Goal: Task Accomplishment & Management: Complete application form

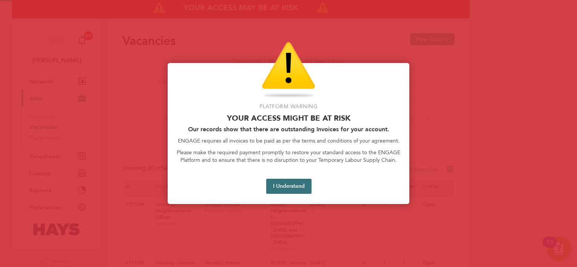
click at [303, 187] on button "I Understand" at bounding box center [288, 186] width 45 height 15
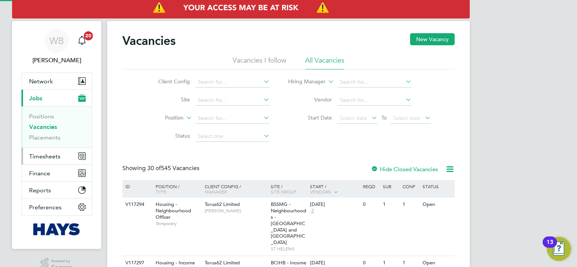
click at [56, 158] on span "Timesheets" at bounding box center [44, 156] width 31 height 7
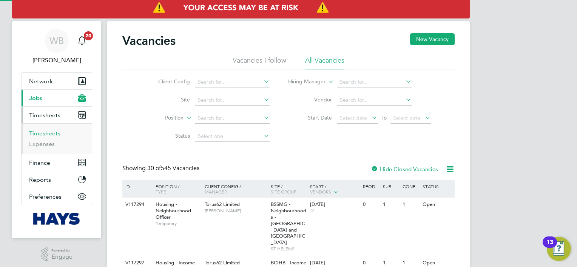
click at [48, 133] on link "Timesheets" at bounding box center [44, 133] width 31 height 7
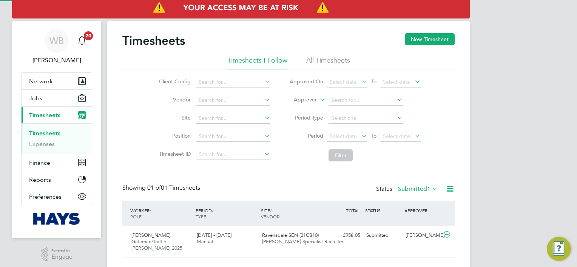
scroll to position [19, 66]
click at [418, 44] on button "New Timesheet" at bounding box center [430, 39] width 50 height 12
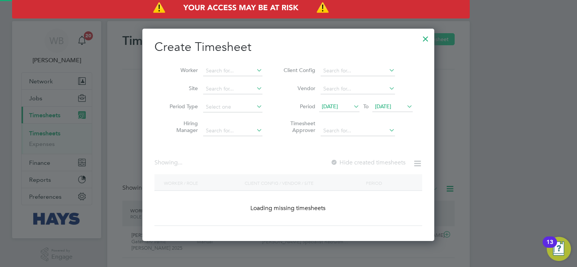
scroll to position [1271, 292]
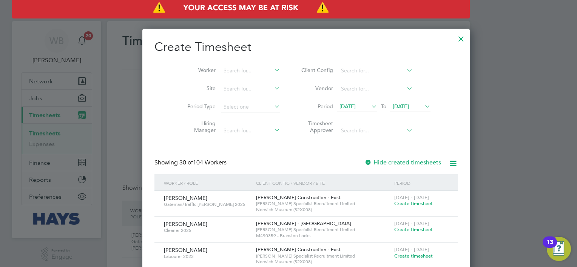
click at [213, 77] on li "Worker" at bounding box center [230, 71] width 117 height 18
click at [221, 73] on input at bounding box center [250, 71] width 59 height 11
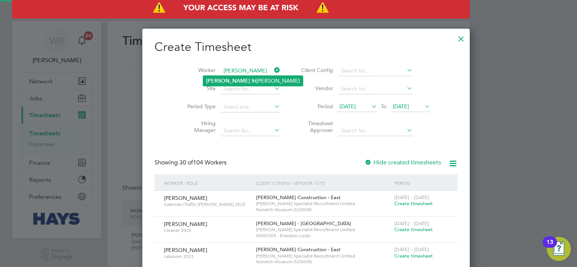
click at [223, 76] on li "[PERSON_NAME] [PERSON_NAME]" at bounding box center [253, 81] width 100 height 10
type input "[PERSON_NAME]"
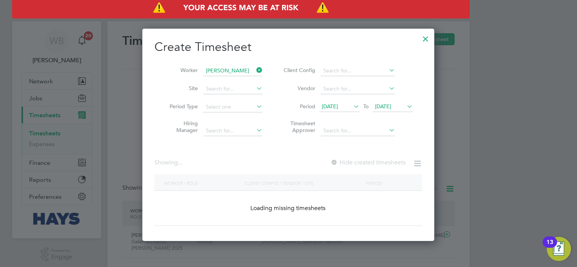
scroll to position [203, 292]
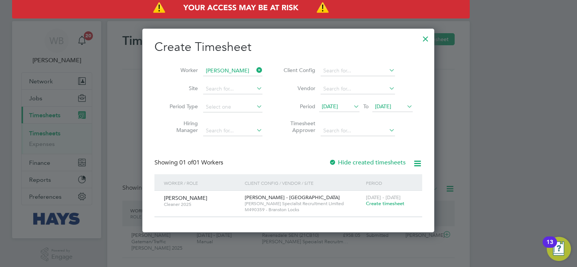
click at [365, 160] on label "Hide created timesheets" at bounding box center [367, 163] width 77 height 8
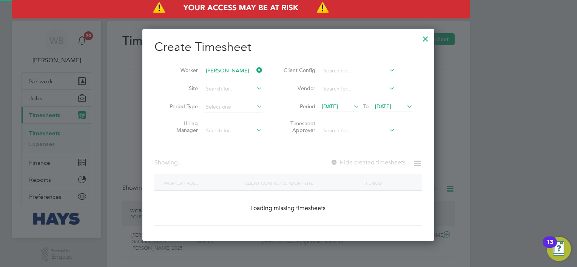
scroll to position [229, 292]
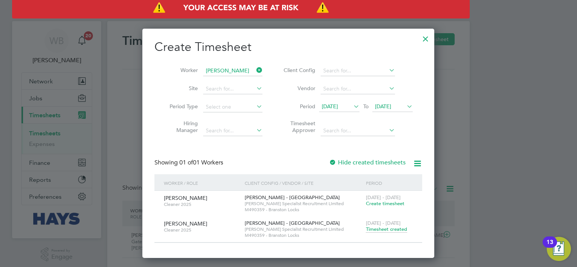
click at [394, 228] on span "Timesheet created" at bounding box center [386, 229] width 41 height 7
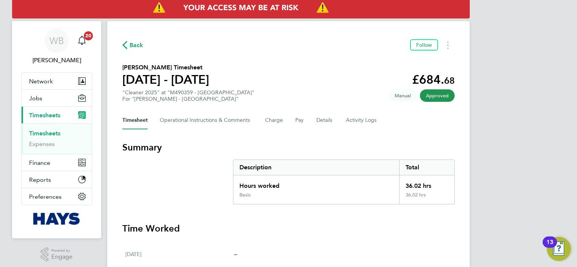
click at [57, 131] on link "Timesheets" at bounding box center [44, 133] width 31 height 7
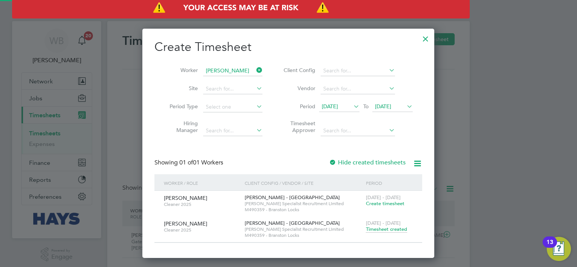
scroll to position [19, 66]
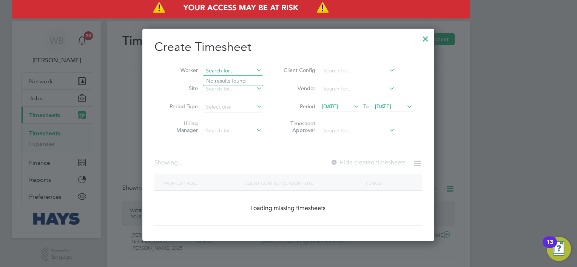
click at [231, 75] on div "Timesheets New Timesheet Timesheets I Follow All Timesheets Client Config Vendo…" at bounding box center [288, 147] width 363 height 252
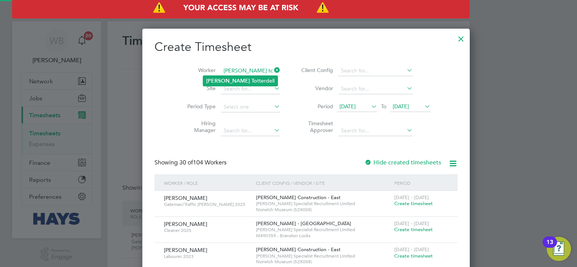
click at [235, 83] on li "[PERSON_NAME] To tterdell" at bounding box center [240, 81] width 74 height 10
type input "[PERSON_NAME]"
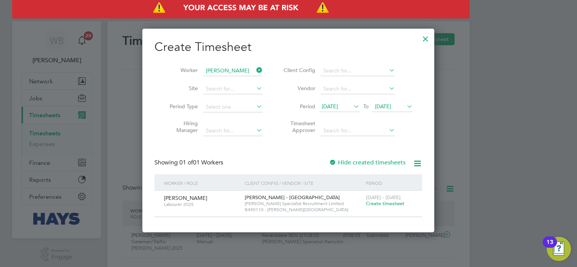
click at [384, 203] on span "Create timesheet" at bounding box center [385, 204] width 39 height 6
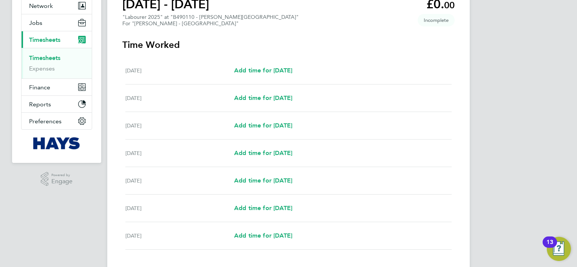
click at [58, 56] on link "Timesheets" at bounding box center [44, 57] width 31 height 7
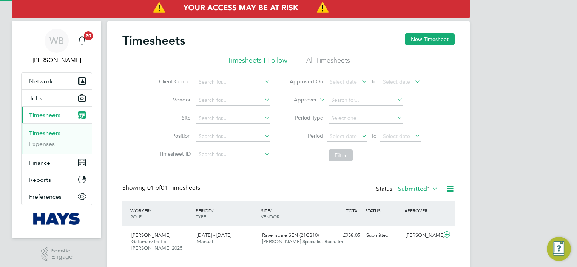
scroll to position [19, 66]
click at [428, 40] on button "New Timesheet" at bounding box center [430, 39] width 50 height 12
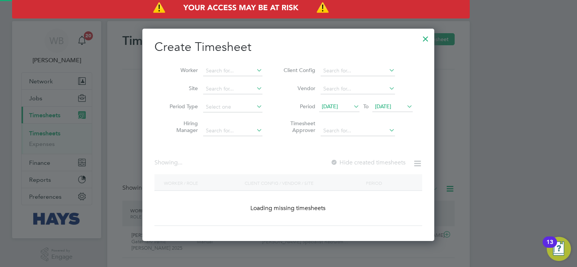
scroll to position [213, 292]
click at [218, 69] on input at bounding box center [232, 71] width 59 height 11
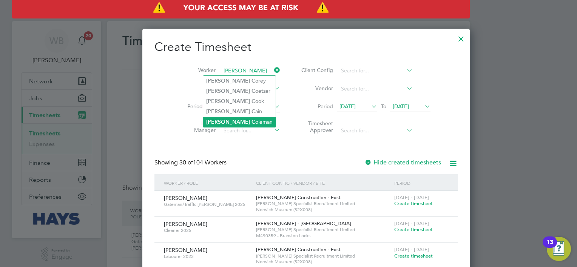
click at [238, 123] on li "[PERSON_NAME]" at bounding box center [239, 122] width 73 height 10
type input "[PERSON_NAME]"
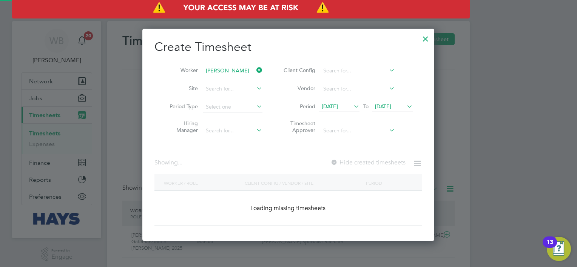
scroll to position [213, 292]
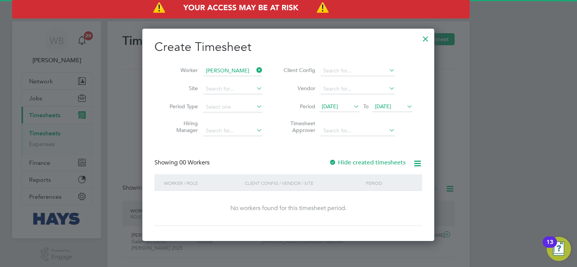
click at [377, 162] on label "Hide created timesheets" at bounding box center [367, 163] width 77 height 8
click at [376, 162] on label "Hide created timesheets" at bounding box center [367, 163] width 77 height 8
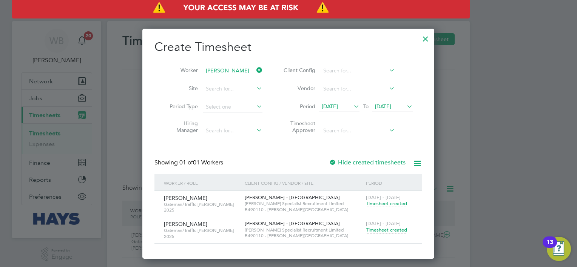
scroll to position [229, 292]
click at [395, 228] on span "Timesheet created" at bounding box center [386, 230] width 41 height 7
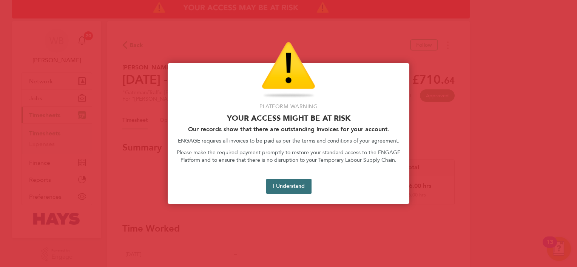
click at [283, 188] on button "I Understand" at bounding box center [288, 186] width 45 height 15
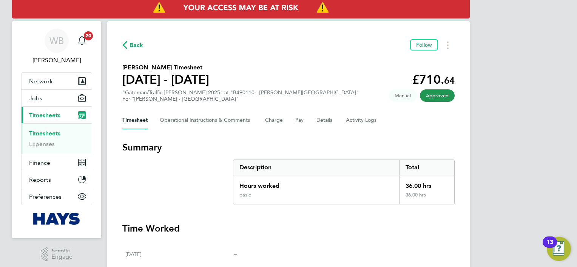
click at [54, 131] on link "Timesheets" at bounding box center [44, 133] width 31 height 7
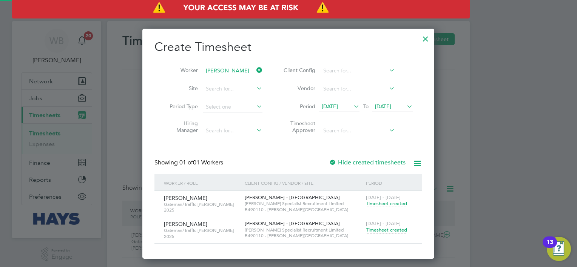
scroll to position [19, 66]
drag, startPoint x: 234, startPoint y: 73, endPoint x: 230, endPoint y: 68, distance: 6.1
click at [234, 73] on input at bounding box center [232, 71] width 59 height 11
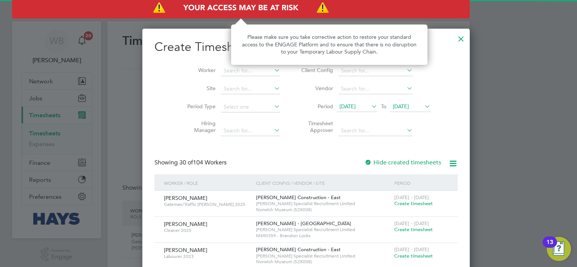
scroll to position [1271, 292]
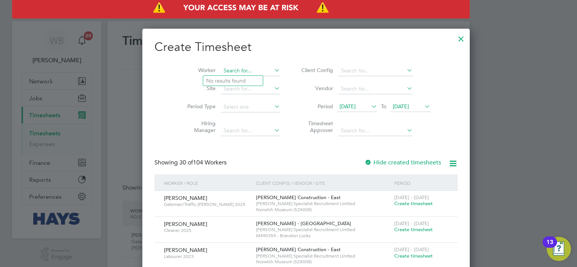
click at [235, 73] on input at bounding box center [250, 71] width 59 height 11
click at [234, 120] on li "Fabi an Rookwood" at bounding box center [237, 122] width 68 height 10
type input "[PERSON_NAME]"
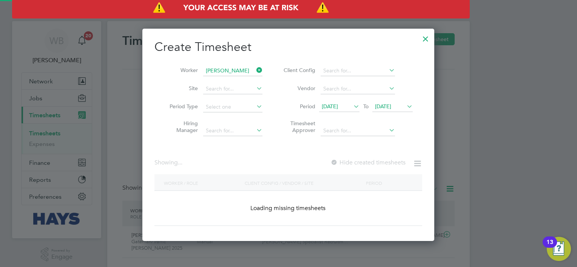
scroll to position [213, 292]
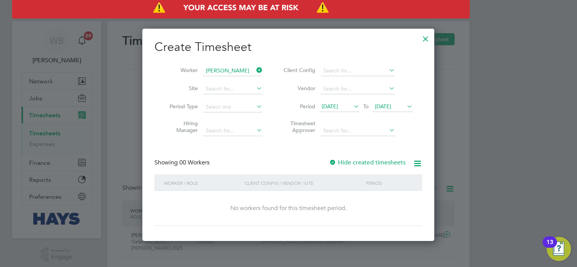
click at [340, 162] on label "Hide created timesheets" at bounding box center [367, 163] width 77 height 8
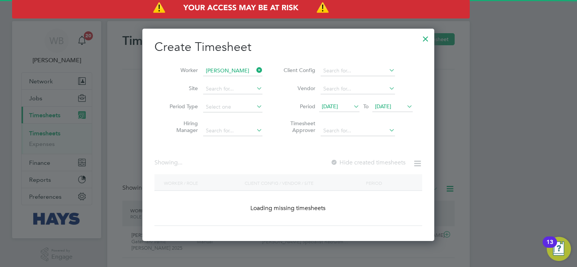
scroll to position [229, 292]
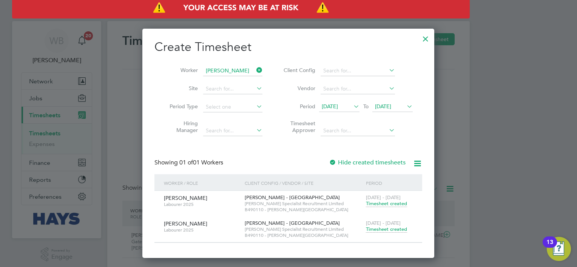
click at [398, 230] on span "Timesheet created" at bounding box center [386, 229] width 41 height 7
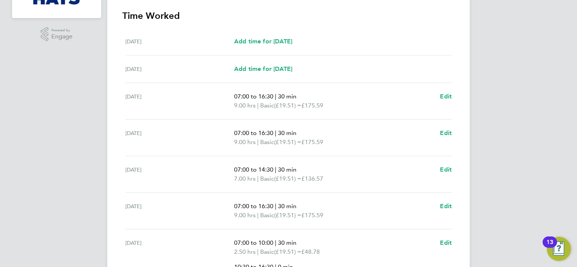
scroll to position [309, 0]
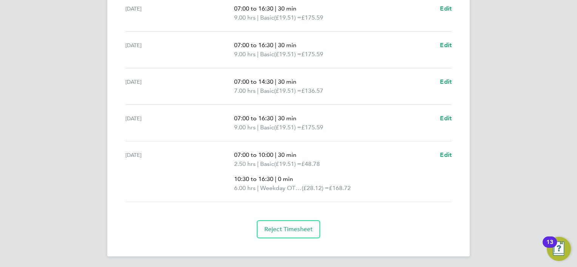
click at [442, 159] on app-form-button "Edit" at bounding box center [446, 172] width 12 height 42
click at [448, 154] on span "Edit" at bounding box center [446, 154] width 12 height 7
select select "30"
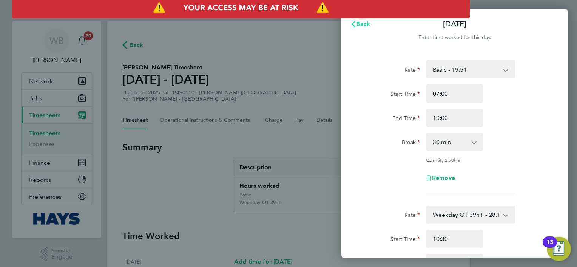
drag, startPoint x: 364, startPoint y: 29, endPoint x: 364, endPoint y: 46, distance: 17.4
click at [364, 29] on button "Back" at bounding box center [360, 24] width 35 height 15
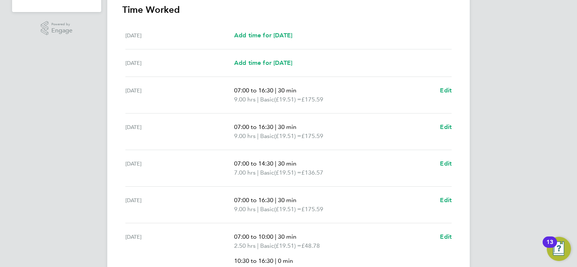
scroll to position [264, 0]
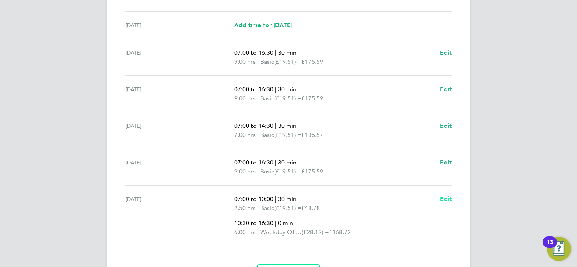
click at [450, 198] on span "Edit" at bounding box center [446, 199] width 12 height 7
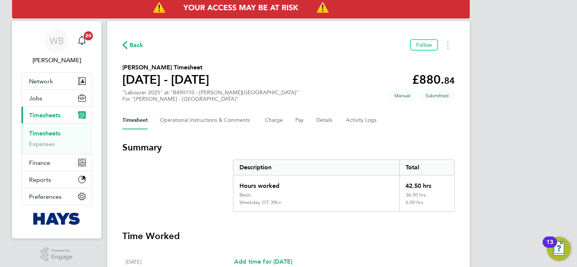
select select "30"
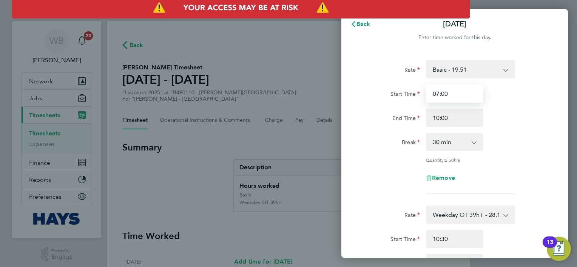
click at [465, 96] on input "07:00" at bounding box center [454, 94] width 57 height 18
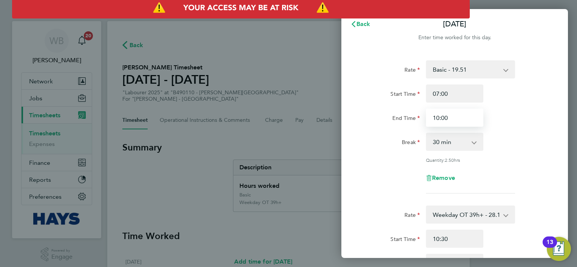
drag, startPoint x: 459, startPoint y: 122, endPoint x: 320, endPoint y: 142, distance: 140.4
click at [321, 142] on div "Back [DATE] Enter time worked for this day. Rate Basic - 19.51 Weekday OT 39h+ …" at bounding box center [288, 133] width 577 height 267
type input "11:00"
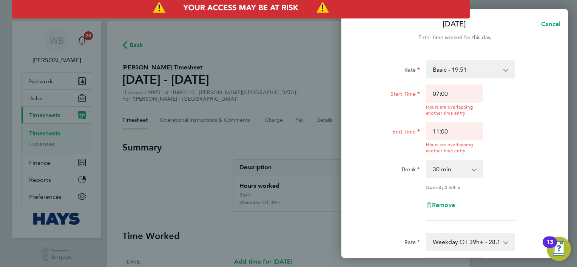
click at [526, 176] on div "Rate Basic - 19.51 Weekday OT 39h+ - 28.12 Sat first 4h - 28.12 Sat after 4h - …" at bounding box center [455, 140] width 184 height 161
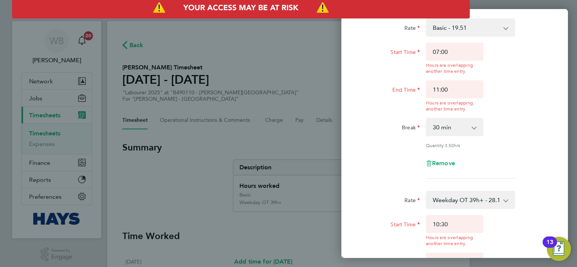
scroll to position [113, 0]
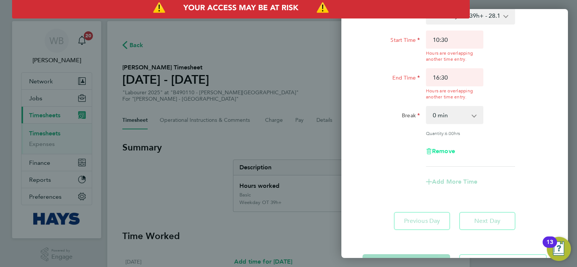
click at [441, 150] on span "Remove" at bounding box center [443, 151] width 23 height 7
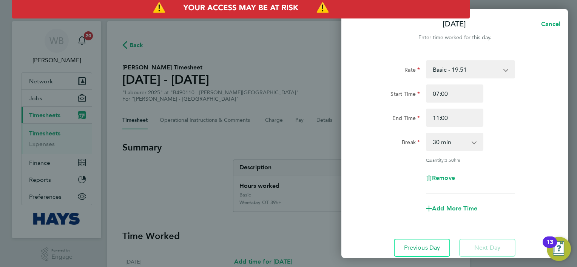
click at [463, 140] on select "0 min 15 min 30 min 45 min 60 min 75 min 90 min" at bounding box center [450, 142] width 47 height 17
select select "0"
click at [427, 134] on select "0 min 15 min 30 min 45 min 60 min 75 min 90 min" at bounding box center [450, 142] width 47 height 17
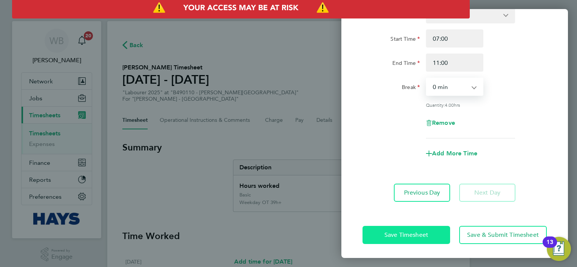
click at [415, 235] on span "Save Timesheet" at bounding box center [406, 236] width 44 height 8
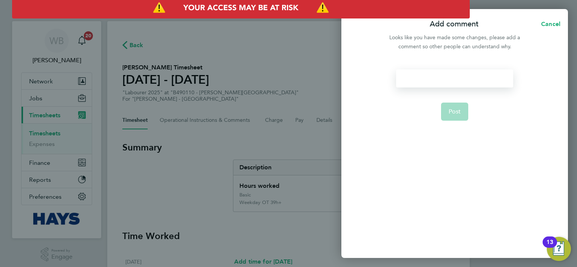
click at [452, 83] on div at bounding box center [454, 78] width 117 height 18
click at [453, 113] on span "Post" at bounding box center [455, 112] width 12 height 8
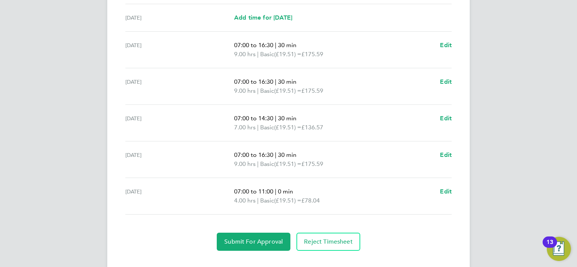
scroll to position [277, 0]
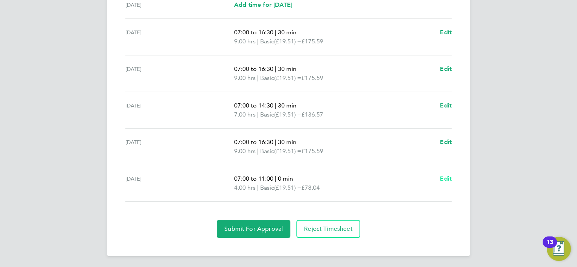
click at [445, 175] on span "Edit" at bounding box center [446, 178] width 12 height 7
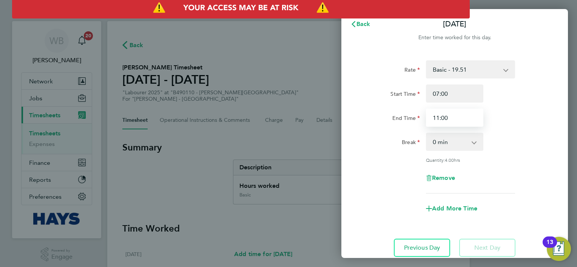
drag, startPoint x: 462, startPoint y: 115, endPoint x: 409, endPoint y: 123, distance: 52.7
click at [411, 123] on div "End Time 11:00" at bounding box center [455, 118] width 190 height 18
type input "12:00"
click at [568, 140] on div "Back [DATE] Enter time worked for this day. Rate Basic - 19.51 Weekday OT 39h+ …" at bounding box center [288, 133] width 577 height 267
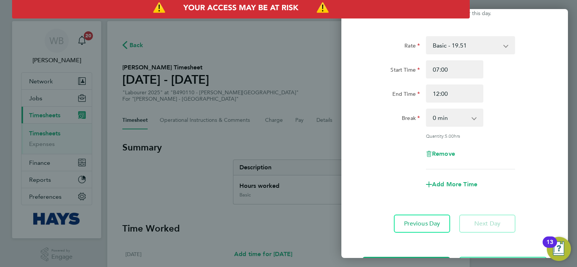
scroll to position [55, 0]
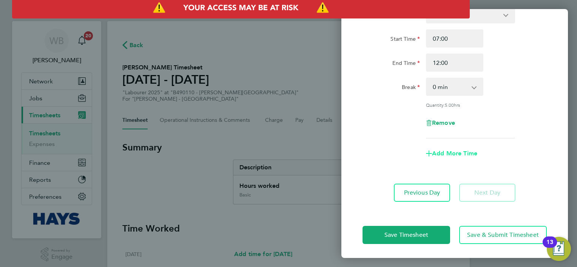
click at [463, 154] on span "Add More Time" at bounding box center [454, 153] width 45 height 7
select select "null"
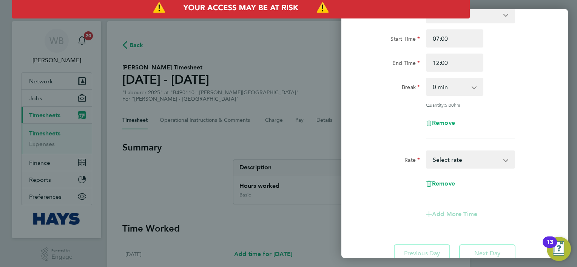
click at [468, 164] on select "Basic - 19.51 Weekday OT 39h+ - 28.12 Sat first 4h - 28.12 Sat after 4h - 36.73…" at bounding box center [466, 159] width 79 height 17
select select "30"
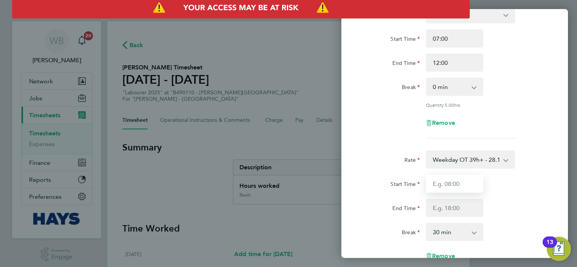
click at [459, 181] on input "Start Time" at bounding box center [454, 184] width 57 height 18
type input "12:00"
click at [530, 204] on div "End Time" at bounding box center [455, 208] width 190 height 18
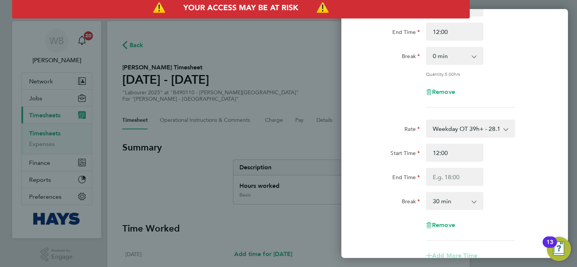
scroll to position [131, 0]
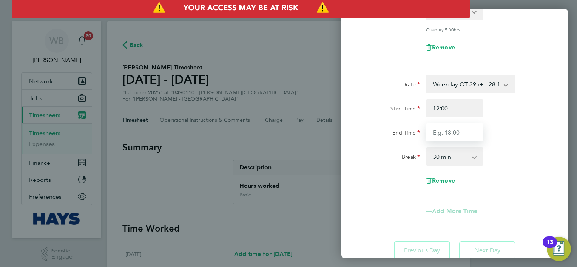
click at [461, 133] on input "End Time" at bounding box center [454, 132] width 57 height 18
type input "15:30"
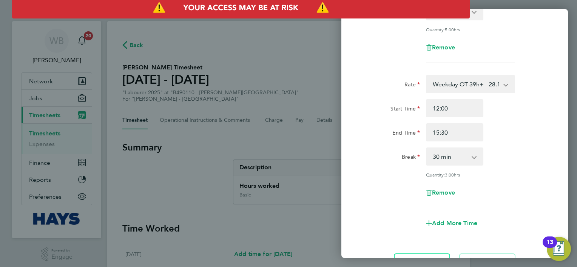
click at [366, 212] on app-timesheet-line-form-group "Rate Weekday OT 39h+ - 28.12 Basic - 19.51 Sat first 4h - 28.12 Sat after 4h - …" at bounding box center [455, 153] width 184 height 157
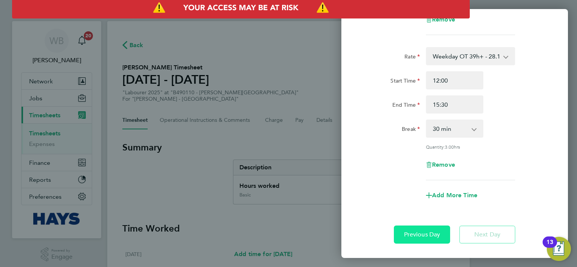
scroll to position [200, 0]
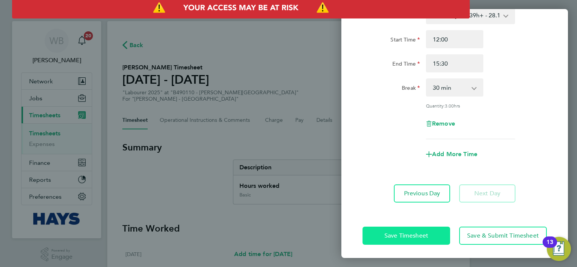
click at [415, 236] on span "Save Timesheet" at bounding box center [406, 236] width 44 height 8
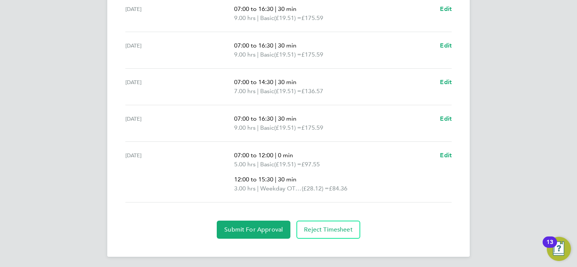
scroll to position [309, 0]
click at [445, 153] on span "Edit" at bounding box center [446, 154] width 12 height 7
select select "30"
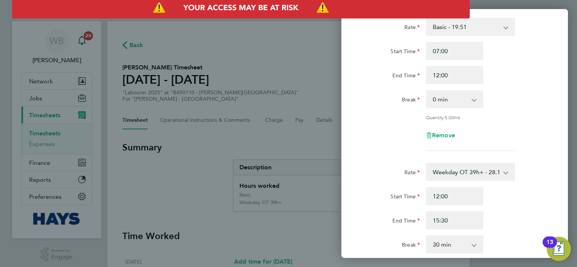
scroll to position [151, 0]
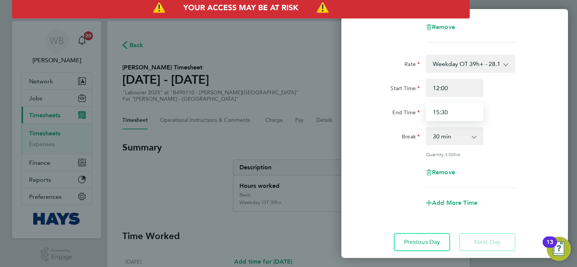
click at [454, 112] on input "15:30" at bounding box center [454, 112] width 57 height 18
drag, startPoint x: 454, startPoint y: 112, endPoint x: 330, endPoint y: 145, distance: 128.4
click at [375, 137] on app-timesheet-line-hourly "Start Time 12:00 End Time 15:30 Break 0 min 15 min 30 min 45 min 60 min 75 min …" at bounding box center [455, 118] width 184 height 79
type input "16:00"
click at [411, 172] on div "Remove" at bounding box center [455, 173] width 190 height 18
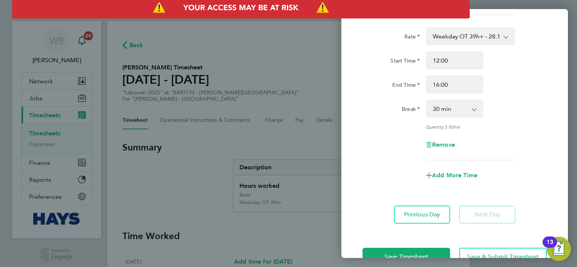
scroll to position [200, 0]
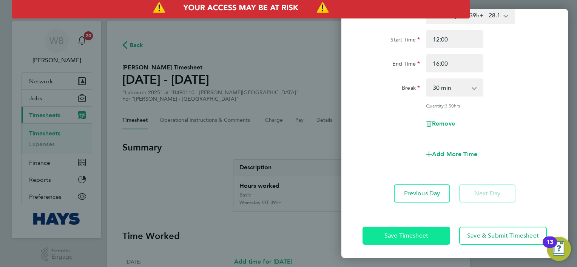
drag, startPoint x: 406, startPoint y: 221, endPoint x: 404, endPoint y: 231, distance: 10.2
click at [404, 222] on div "Save Timesheet Save & Submit Timesheet" at bounding box center [454, 236] width 227 height 48
click at [407, 232] on span "Save Timesheet" at bounding box center [406, 236] width 44 height 8
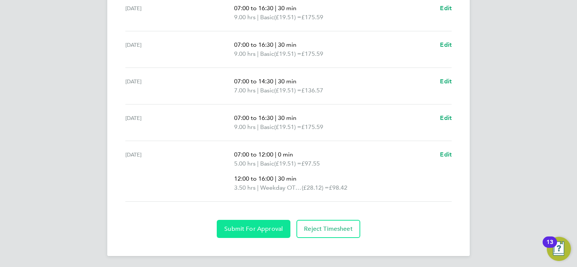
click at [273, 230] on span "Submit For Approval" at bounding box center [253, 229] width 59 height 8
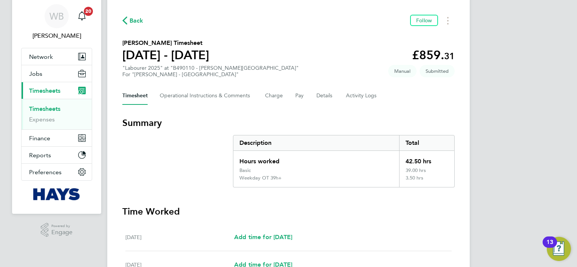
scroll to position [6, 0]
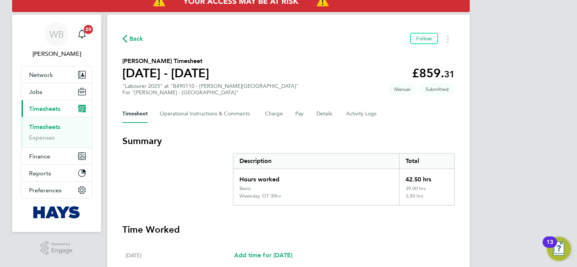
click at [57, 123] on link "Timesheets" at bounding box center [44, 126] width 31 height 7
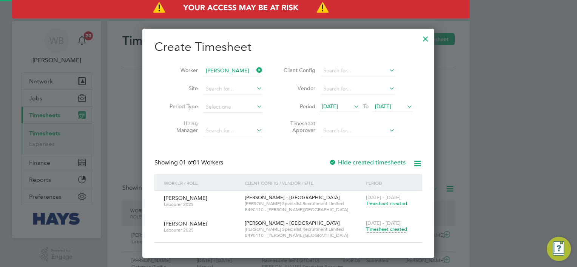
scroll to position [3, 4]
click at [228, 69] on input at bounding box center [232, 71] width 59 height 11
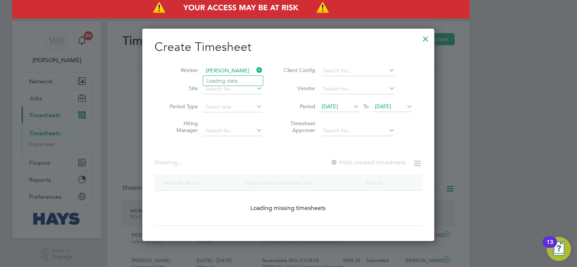
scroll to position [1271, 292]
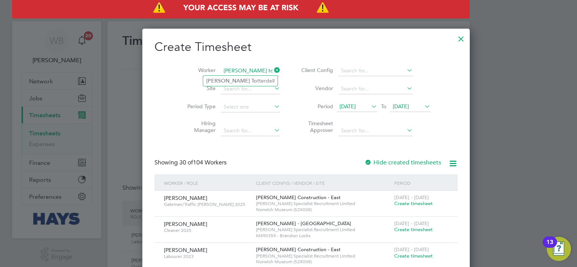
click at [252, 80] on li "[PERSON_NAME] To tterdell" at bounding box center [240, 81] width 74 height 10
type input "[PERSON_NAME]"
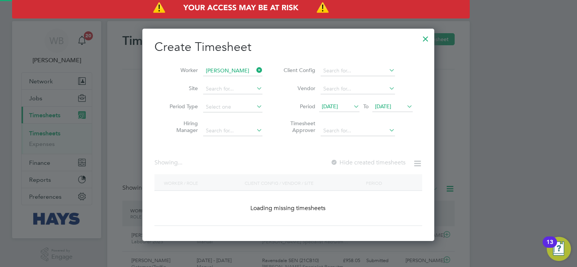
scroll to position [3, 4]
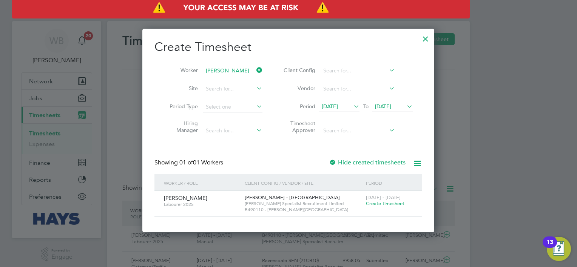
click at [382, 202] on span "Create timesheet" at bounding box center [385, 204] width 39 height 6
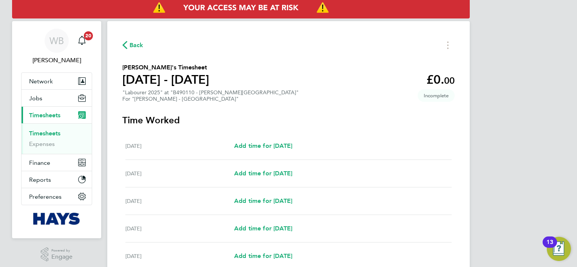
click at [269, 208] on div "[DATE] Add time for [DATE] Add time for [DATE]" at bounding box center [288, 202] width 326 height 28
click at [277, 204] on span "Add time for [DATE]" at bounding box center [263, 201] width 58 height 7
select select "30"
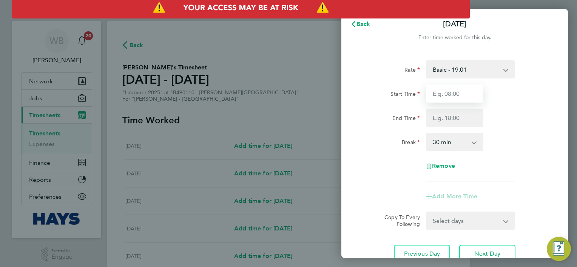
click at [454, 91] on input "Start Time" at bounding box center [454, 94] width 57 height 18
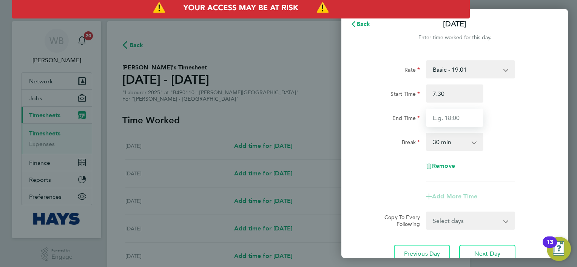
type input "07:30"
click at [472, 121] on input "End Time" at bounding box center [454, 118] width 57 height 18
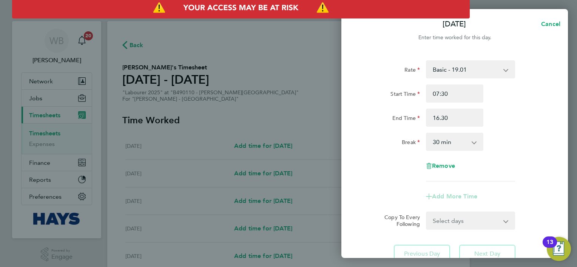
type input "16:30"
click at [550, 154] on div "Rate Basic - 19.01 Weekday OT 39h+ - 27.38 Sat first 4h - 27.38 Sat after 4h - …" at bounding box center [454, 161] width 227 height 221
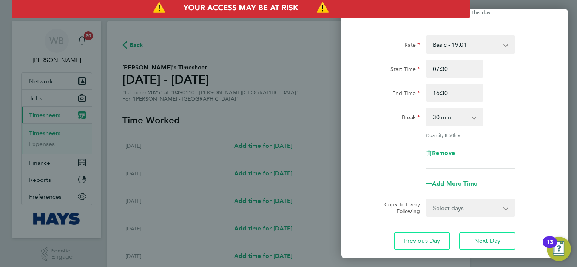
scroll to position [38, 0]
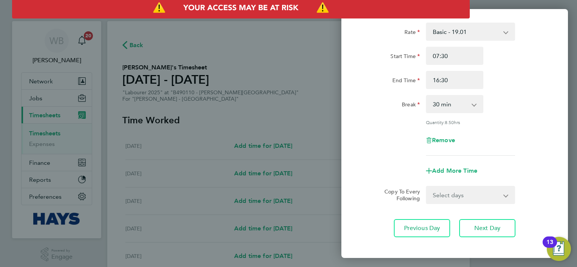
click at [492, 193] on select "Select days Day [DATE] [DATE] [DATE] [DATE]" at bounding box center [466, 195] width 79 height 17
select select "DAY"
click at [427, 187] on select "Select days Day [DATE] [DATE] [DATE] [DATE]" at bounding box center [466, 195] width 79 height 17
select select "[DATE]"
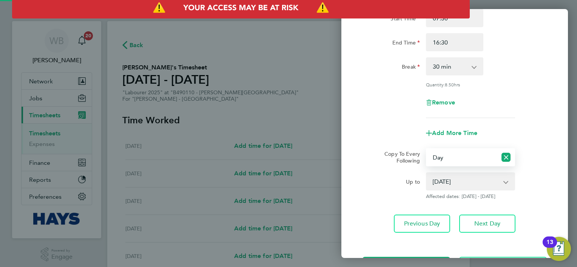
scroll to position [107, 0]
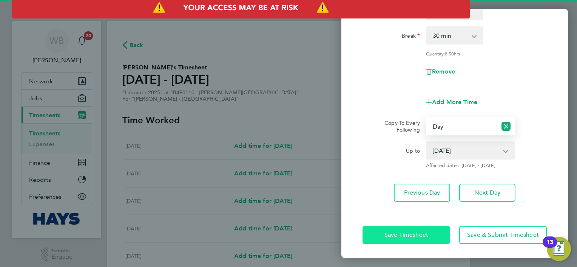
click at [430, 229] on button "Save Timesheet" at bounding box center [407, 235] width 88 height 18
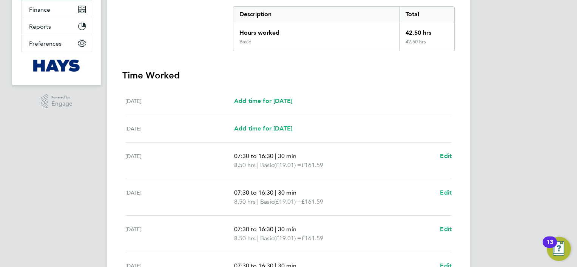
scroll to position [277, 0]
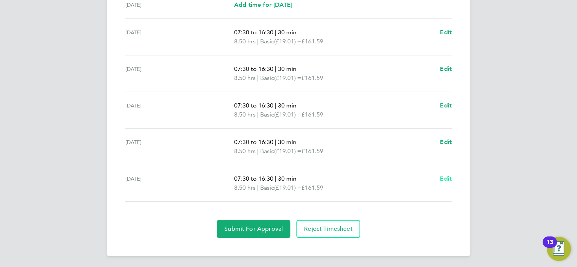
click at [451, 182] on link "Edit" at bounding box center [446, 178] width 12 height 9
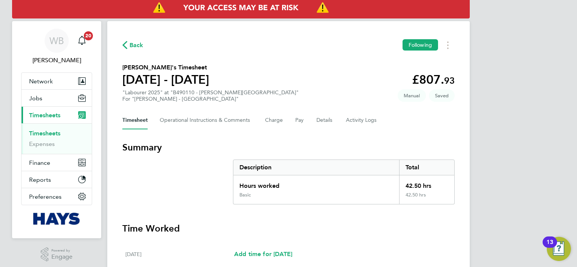
select select "30"
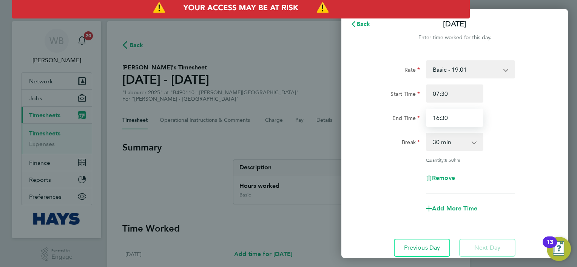
drag, startPoint x: 470, startPoint y: 121, endPoint x: 319, endPoint y: 114, distance: 150.9
click at [320, 114] on div "Back [DATE] Enter time worked for this day. Rate Basic - 19.01 Weekday OT 39h+ …" at bounding box center [288, 133] width 577 height 267
type input "10:30"
click at [525, 192] on div "Rate Basic - 19.01 Weekday OT 39h+ - 27.38 Sat first 4h - 27.38 Sat after 4h - …" at bounding box center [455, 126] width 184 height 133
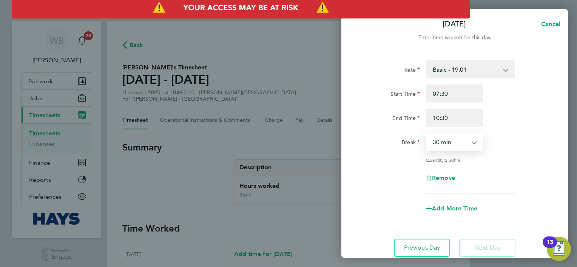
click at [469, 145] on select "0 min 15 min 30 min 45 min 60 min 75 min 90 min" at bounding box center [450, 142] width 47 height 17
click at [521, 159] on div "Quantity: 2.50 hrs" at bounding box center [455, 160] width 190 height 6
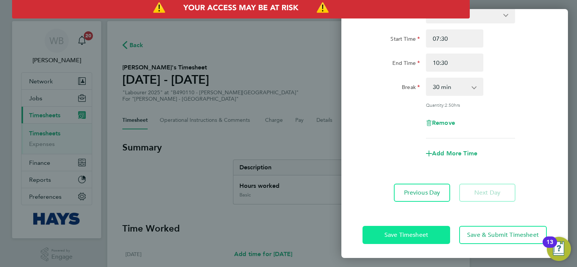
click at [428, 228] on button "Save Timesheet" at bounding box center [407, 235] width 88 height 18
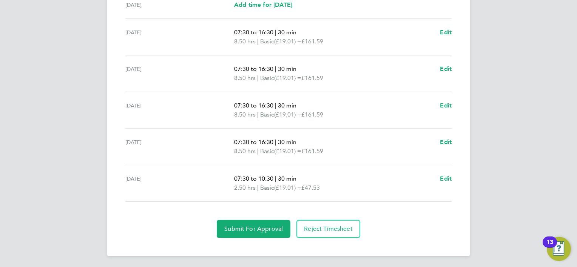
click at [439, 178] on div "07:30 to 10:30 | 30 min 2.50 hrs | Basic (£19.01) = £47.53 Edit" at bounding box center [343, 183] width 218 height 18
click at [445, 178] on span "Edit" at bounding box center [446, 178] width 12 height 7
select select "30"
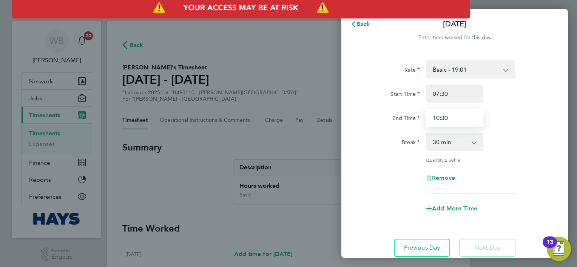
drag, startPoint x: 466, startPoint y: 121, endPoint x: 420, endPoint y: 119, distance: 45.7
click at [420, 119] on div "End Time 10:30" at bounding box center [455, 118] width 190 height 18
type input "12:00"
click at [545, 139] on div "Break 0 min 15 min 30 min 45 min 60 min 75 min 90 min" at bounding box center [455, 142] width 190 height 18
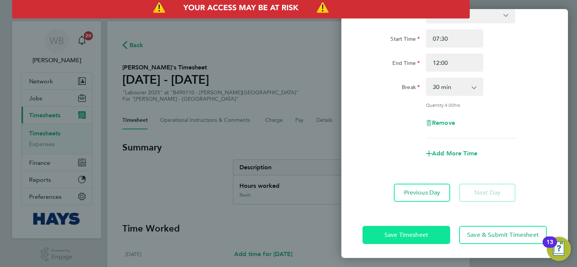
click at [421, 234] on span "Save Timesheet" at bounding box center [406, 236] width 44 height 8
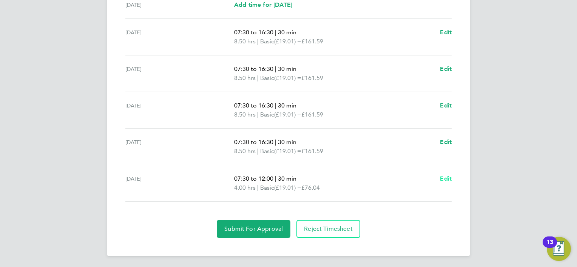
click at [442, 177] on span "Edit" at bounding box center [446, 178] width 12 height 7
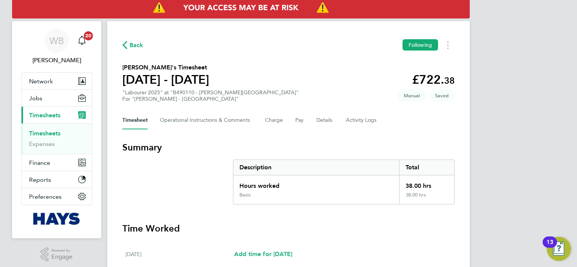
select select "30"
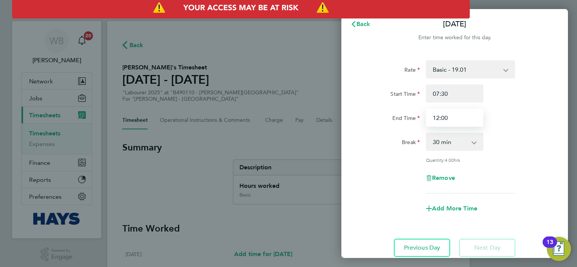
drag, startPoint x: 460, startPoint y: 112, endPoint x: 385, endPoint y: 112, distance: 74.8
click at [386, 112] on div "End Time 12:00" at bounding box center [455, 118] width 190 height 18
type input "13:00"
click at [516, 156] on div "Rate Basic - 19.01 Weekday OT 39h+ - 27.38 Sat first 4h - 27.38 Sat after 4h - …" at bounding box center [455, 126] width 184 height 133
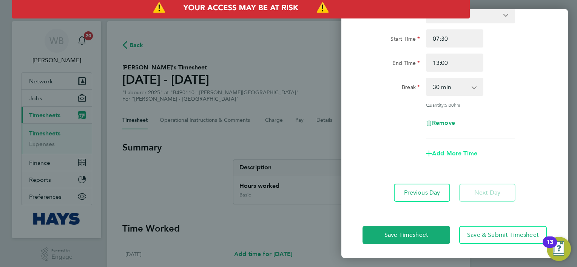
click at [476, 151] on span "Add More Time" at bounding box center [454, 153] width 45 height 7
select select "null"
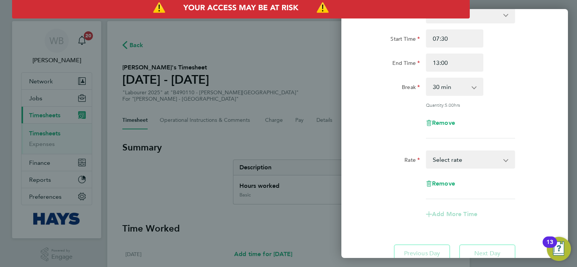
click at [467, 160] on select "Basic - 19.01 Weekday OT 39h+ - 27.38 Sat first 4h - 27.38 Sat after 4h - 35.75…" at bounding box center [466, 159] width 79 height 17
select select "30"
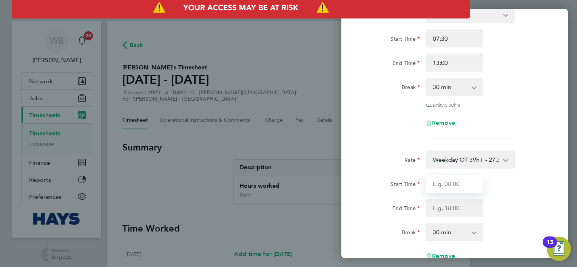
click at [470, 181] on input "Start Time" at bounding box center [454, 184] width 57 height 18
type input "13:00"
click at [507, 189] on div "Start Time 13:00" at bounding box center [455, 184] width 190 height 18
click at [478, 202] on input "End Time" at bounding box center [454, 208] width 57 height 18
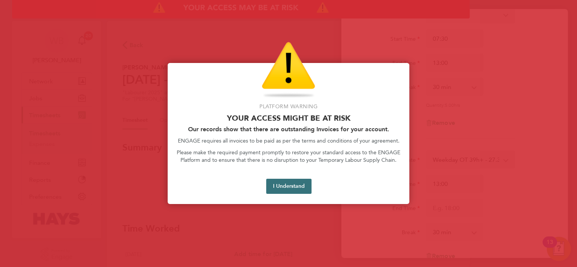
click at [292, 187] on button "I Understand" at bounding box center [288, 186] width 45 height 15
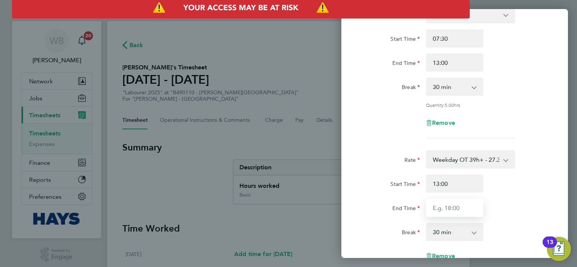
click at [458, 207] on input "End Time" at bounding box center [454, 208] width 57 height 18
type input "16:30"
click at [517, 203] on div "End Time 16:30" at bounding box center [455, 208] width 190 height 18
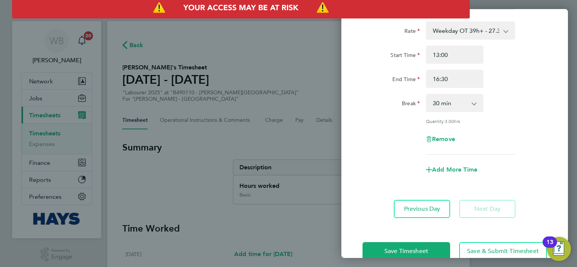
scroll to position [200, 0]
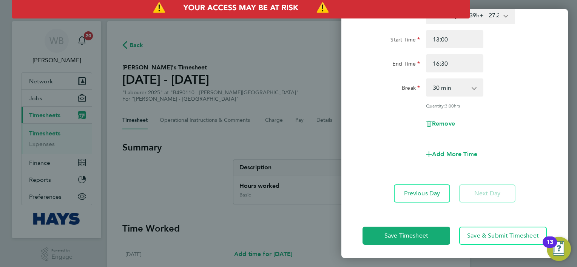
click at [467, 88] on select "0 min 15 min 30 min 45 min 60 min 75 min 90 min" at bounding box center [450, 87] width 47 height 17
select select "0"
click at [427, 79] on select "0 min 15 min 30 min 45 min 60 min 75 min 90 min" at bounding box center [450, 87] width 47 height 17
click at [426, 234] on span "Save Timesheet" at bounding box center [406, 236] width 44 height 8
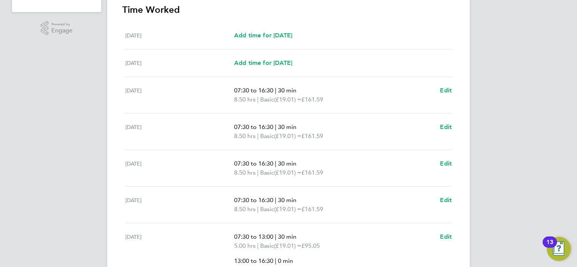
scroll to position [309, 0]
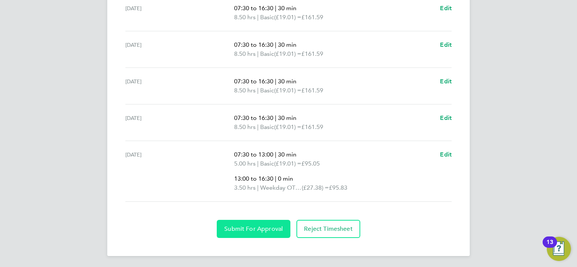
click at [255, 221] on button "Submit For Approval" at bounding box center [254, 229] width 74 height 18
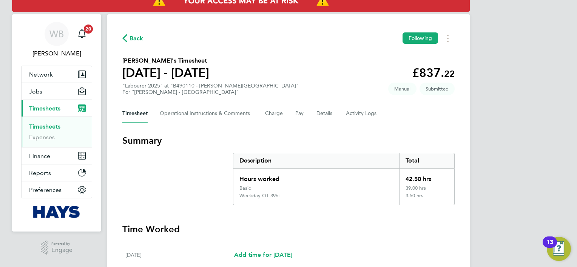
scroll to position [6, 0]
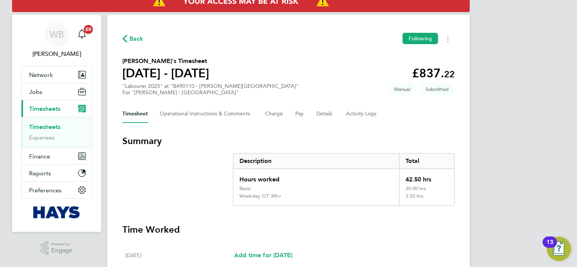
click at [136, 37] on span "Back" at bounding box center [137, 38] width 14 height 9
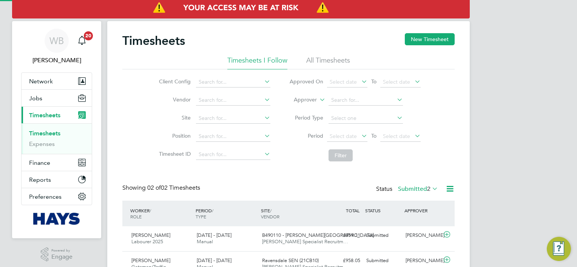
scroll to position [19, 66]
click at [438, 41] on button "New Timesheet" at bounding box center [430, 39] width 50 height 12
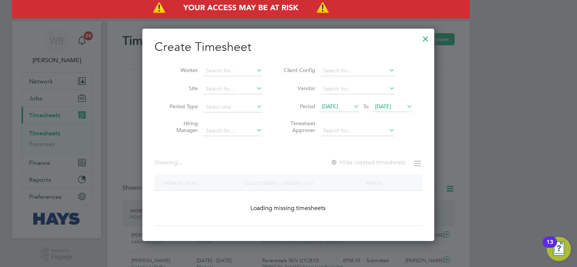
scroll to position [213, 292]
click at [238, 71] on input at bounding box center [232, 71] width 59 height 11
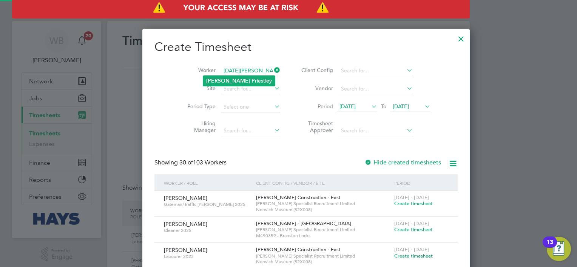
click at [235, 79] on li "[DATE][PERSON_NAME]" at bounding box center [239, 81] width 72 height 10
type input "[DATE][PERSON_NAME]"
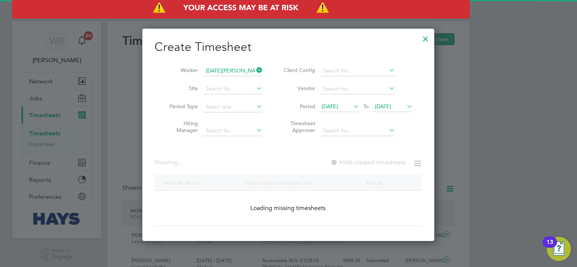
scroll to position [203, 292]
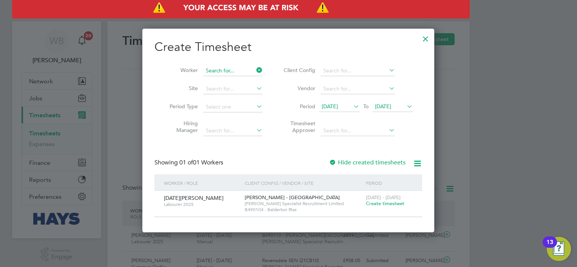
click at [216, 72] on input at bounding box center [232, 71] width 59 height 11
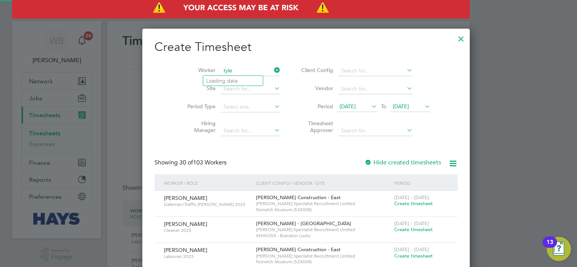
scroll to position [1271, 292]
click at [252, 79] on b "Fe" at bounding box center [255, 81] width 6 height 6
type input "[PERSON_NAME]"
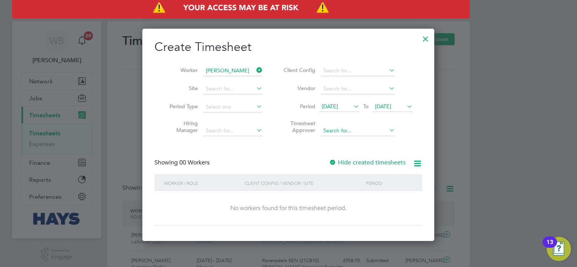
scroll to position [213, 292]
click at [353, 160] on label "Hide created timesheets" at bounding box center [367, 163] width 77 height 8
click at [353, 161] on label "Hide created timesheets" at bounding box center [367, 163] width 77 height 8
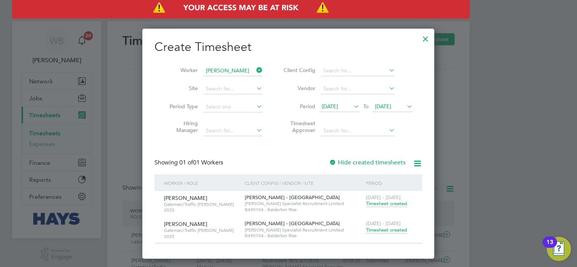
click at [405, 231] on span "Timesheet created" at bounding box center [386, 230] width 41 height 7
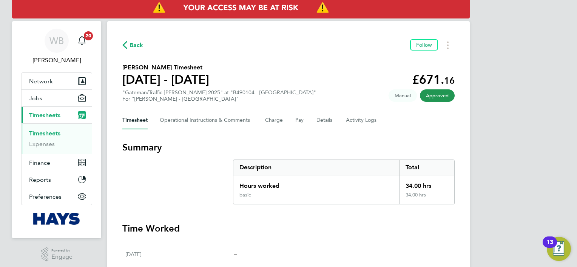
click at [48, 134] on link "Timesheets" at bounding box center [44, 133] width 31 height 7
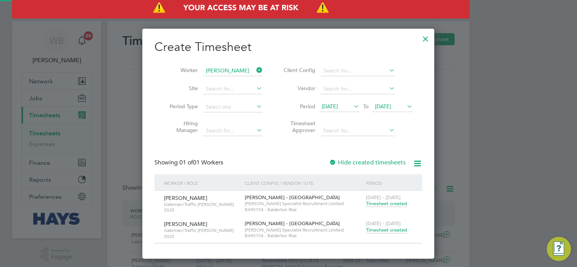
scroll to position [19, 66]
click at [226, 71] on input at bounding box center [232, 71] width 59 height 11
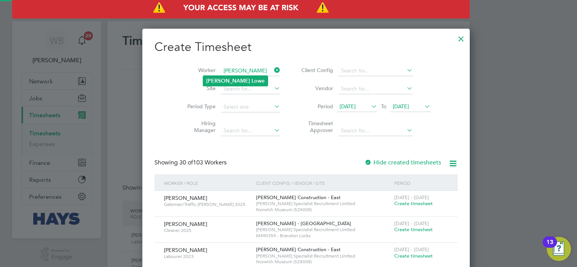
click at [225, 82] on li "[PERSON_NAME] e" at bounding box center [235, 81] width 65 height 10
type input "[PERSON_NAME]"
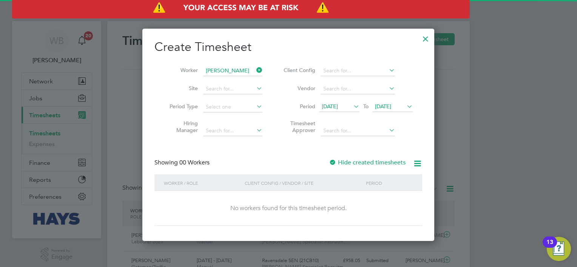
click at [374, 164] on label "Hide created timesheets" at bounding box center [367, 163] width 77 height 8
click at [375, 164] on label "Hide created timesheets" at bounding box center [367, 163] width 77 height 8
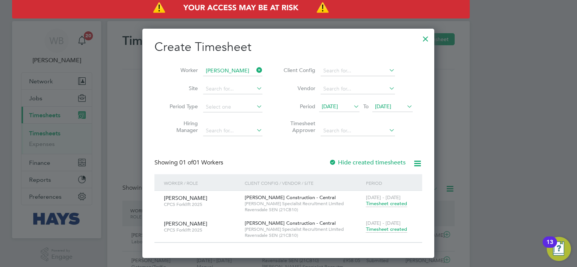
click at [391, 232] on span "Timesheet created" at bounding box center [386, 229] width 41 height 7
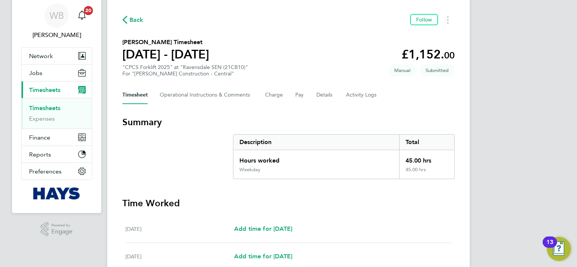
scroll to position [76, 0]
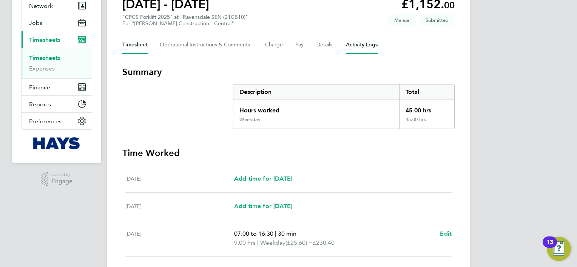
click at [352, 48] on Logs-tab "Activity Logs" at bounding box center [362, 45] width 32 height 18
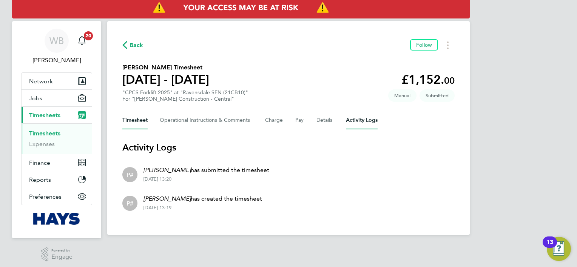
click at [136, 122] on button "Timesheet" at bounding box center [134, 120] width 25 height 18
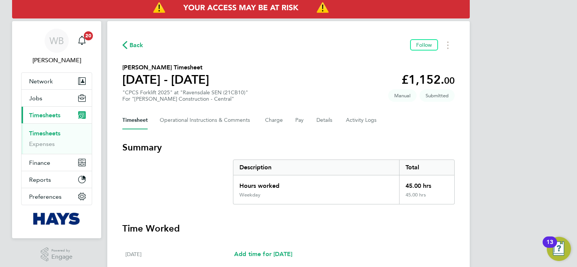
drag, startPoint x: 56, startPoint y: 134, endPoint x: 106, endPoint y: 122, distance: 51.8
click at [56, 134] on link "Timesheets" at bounding box center [44, 133] width 31 height 7
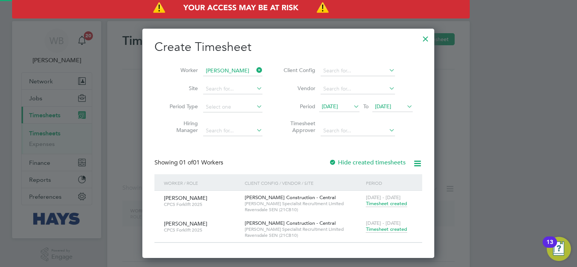
scroll to position [229, 292]
click at [222, 64] on li "Worker [PERSON_NAME]" at bounding box center [212, 71] width 117 height 18
click at [222, 68] on input at bounding box center [232, 71] width 59 height 11
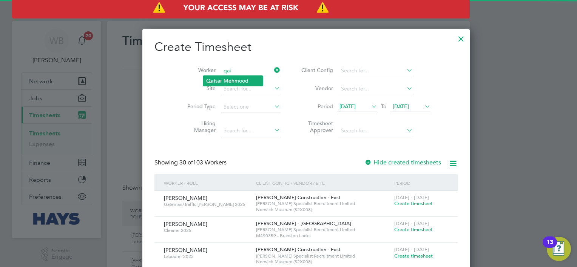
click at [226, 82] on li "Qai sar Mehmood" at bounding box center [233, 81] width 60 height 10
type input "[PERSON_NAME]"
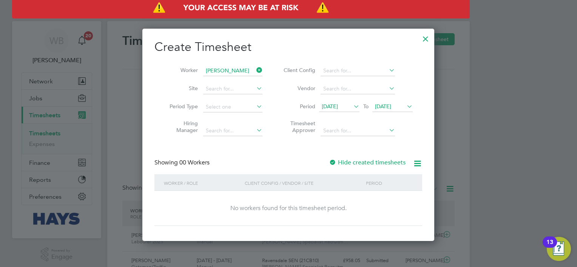
click at [367, 168] on div "Showing 00 Workers Hide created timesheets" at bounding box center [288, 166] width 268 height 15
click at [367, 161] on label "Hide created timesheets" at bounding box center [367, 163] width 77 height 8
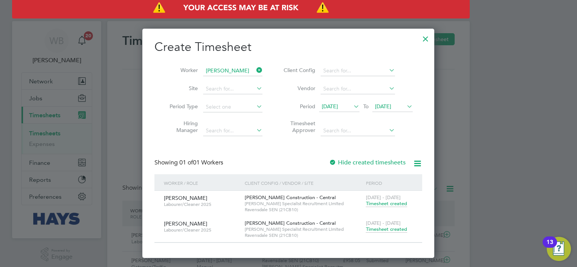
click at [384, 227] on span "Timesheet created" at bounding box center [386, 229] width 41 height 7
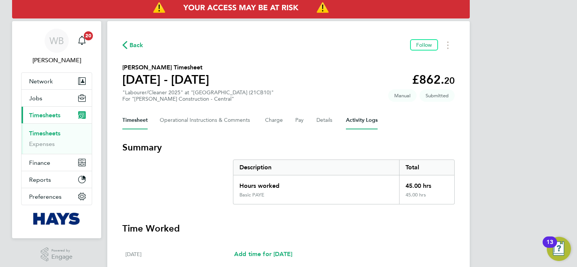
click at [373, 123] on Logs-tab "Activity Logs" at bounding box center [362, 120] width 32 height 18
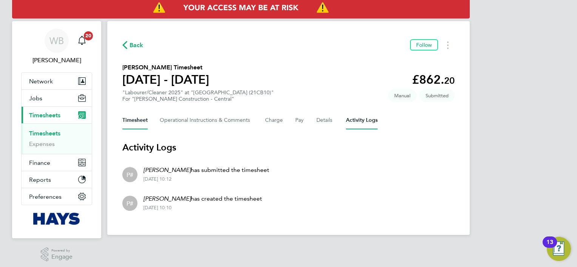
click at [136, 119] on button "Timesheet" at bounding box center [134, 120] width 25 height 18
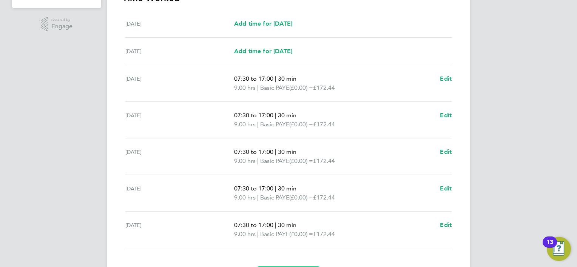
scroll to position [239, 0]
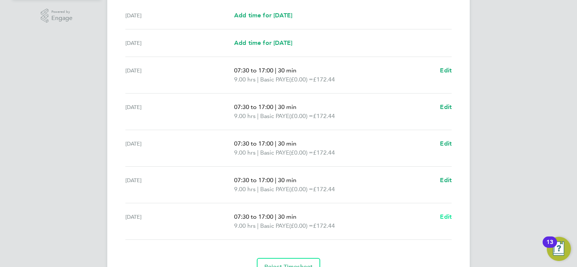
click at [448, 218] on span "Edit" at bounding box center [446, 216] width 12 height 7
select select "30"
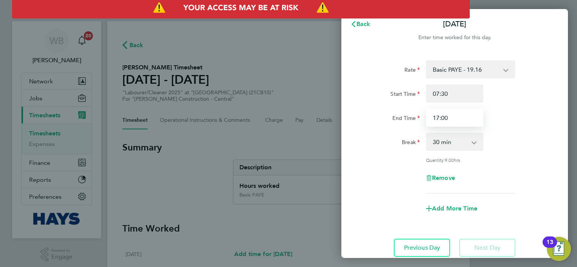
click at [458, 116] on input "17:00" at bounding box center [454, 118] width 57 height 18
drag, startPoint x: 458, startPoint y: 116, endPoint x: 371, endPoint y: 117, distance: 87.2
click at [375, 117] on div "End Time 17:00" at bounding box center [455, 118] width 190 height 18
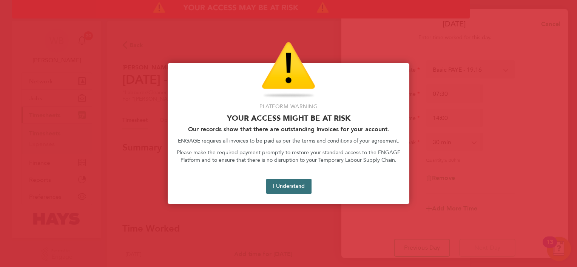
click at [290, 188] on button "I Understand" at bounding box center [288, 186] width 45 height 15
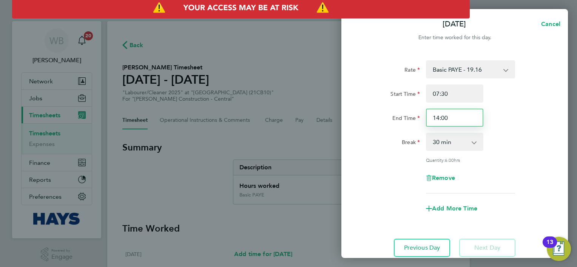
drag, startPoint x: 459, startPoint y: 117, endPoint x: 407, endPoint y: 119, distance: 52.1
click at [407, 119] on div "End Time 14:00" at bounding box center [455, 118] width 190 height 18
type input "12:00"
click at [510, 131] on div "Rate Basic PAYE - 19.16 Weekday OT 45h+ - 27.81 Sat first 4h - 27.81 Sat after …" at bounding box center [455, 126] width 184 height 133
click at [483, 146] on div "0 min 15 min 30 min 45 min 60 min 75 min 90 min" at bounding box center [454, 142] width 63 height 18
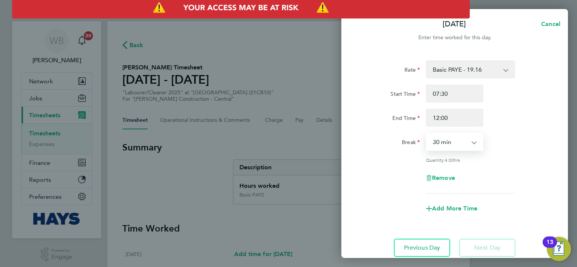
click at [469, 145] on select "0 min 15 min 30 min 45 min 60 min 75 min 90 min" at bounding box center [450, 142] width 47 height 17
click at [427, 134] on select "0 min 15 min 30 min 45 min 60 min 75 min 90 min" at bounding box center [450, 142] width 47 height 17
click at [471, 141] on select "0 min 15 min 30 min 45 min 60 min 75 min 90 min" at bounding box center [450, 142] width 47 height 17
select select "30"
click at [427, 134] on select "0 min 15 min 30 min 45 min 60 min 75 min 90 min" at bounding box center [450, 142] width 47 height 17
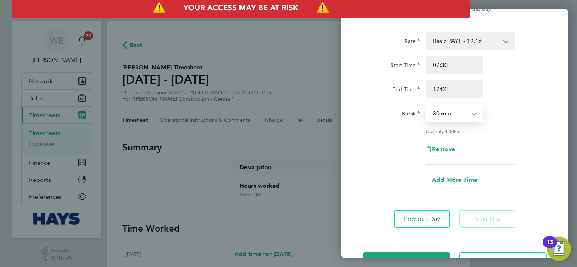
scroll to position [55, 0]
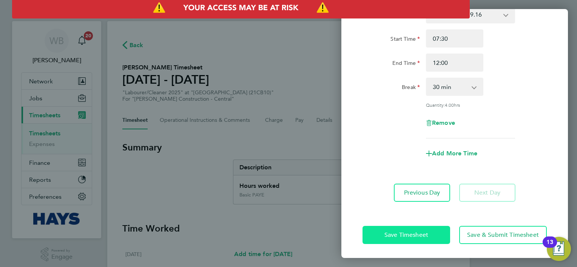
click at [408, 236] on span "Save Timesheet" at bounding box center [406, 236] width 44 height 8
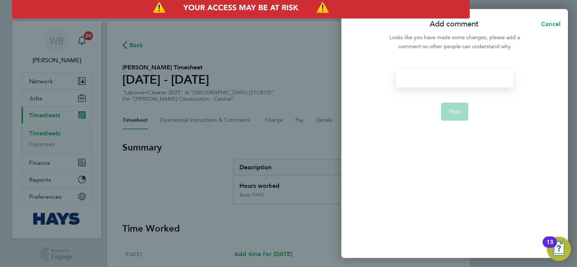
click at [432, 76] on div at bounding box center [454, 78] width 117 height 18
click at [431, 77] on div at bounding box center [454, 78] width 117 height 18
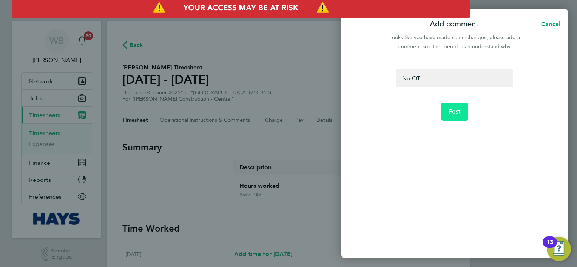
click at [444, 111] on button "Post" at bounding box center [455, 112] width 28 height 18
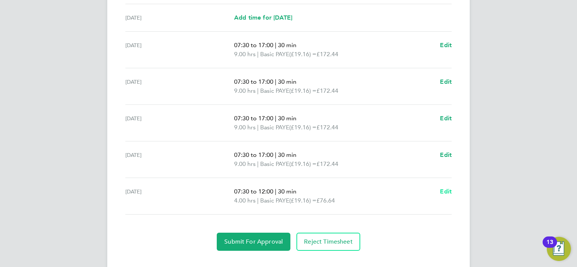
click at [448, 193] on span "Edit" at bounding box center [446, 191] width 12 height 7
select select "30"
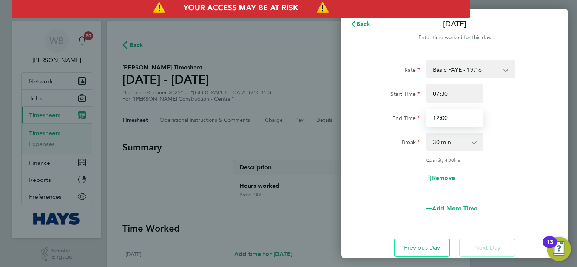
drag, startPoint x: 457, startPoint y: 113, endPoint x: 408, endPoint y: 120, distance: 49.9
click at [408, 120] on div "End Time 12:00" at bounding box center [455, 118] width 190 height 18
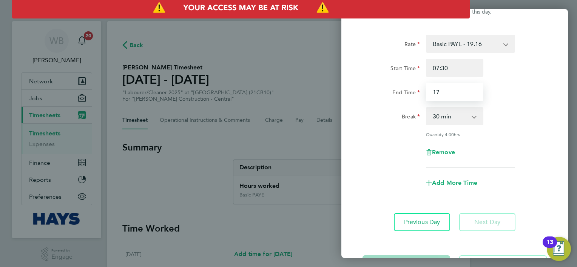
scroll to position [55, 0]
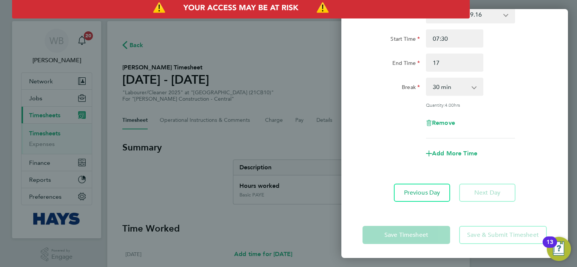
type input "17:00"
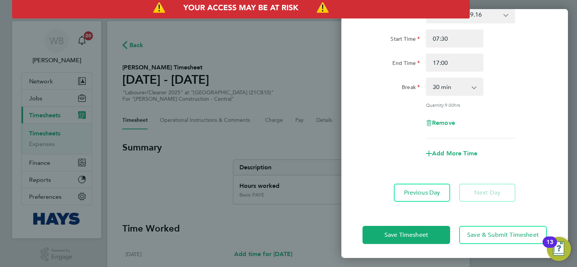
click at [384, 211] on div "Save Timesheet Save & Submit Timesheet" at bounding box center [454, 235] width 227 height 48
click at [404, 241] on button "Save Timesheet" at bounding box center [407, 235] width 88 height 18
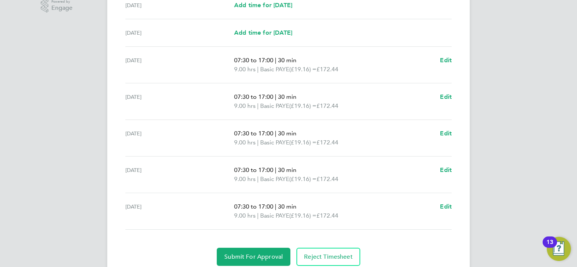
scroll to position [277, 0]
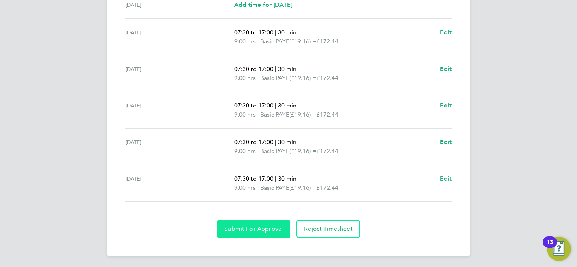
click at [254, 230] on span "Submit For Approval" at bounding box center [253, 229] width 59 height 8
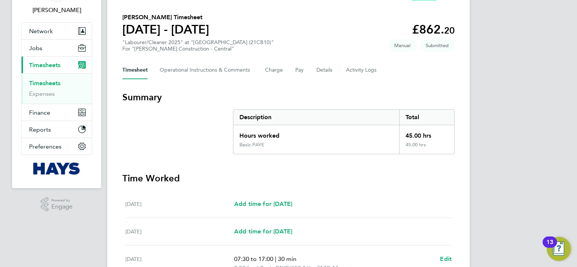
scroll to position [12, 0]
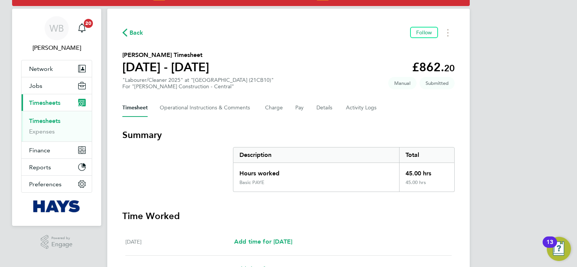
click at [51, 119] on link "Timesheets" at bounding box center [44, 120] width 31 height 7
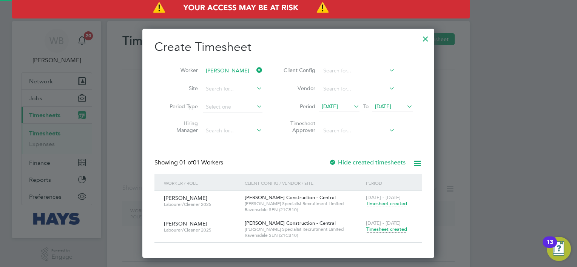
scroll to position [229, 292]
click at [224, 71] on input at bounding box center [232, 71] width 59 height 11
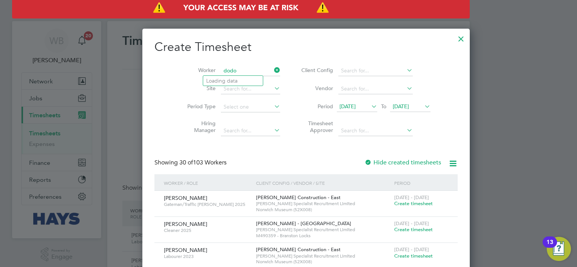
scroll to position [19, 66]
click at [228, 78] on li "Dodo u [PERSON_NAME]" at bounding box center [237, 81] width 68 height 10
type input "[PERSON_NAME]"
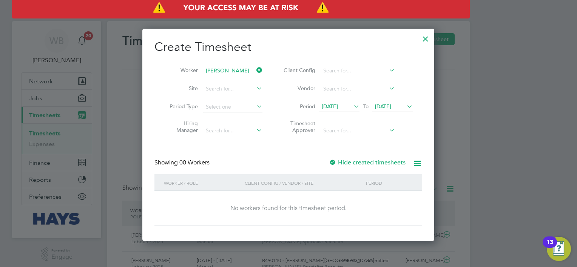
click at [386, 159] on label "Hide created timesheets" at bounding box center [367, 163] width 77 height 8
click at [388, 160] on label "Hide created timesheets" at bounding box center [367, 163] width 77 height 8
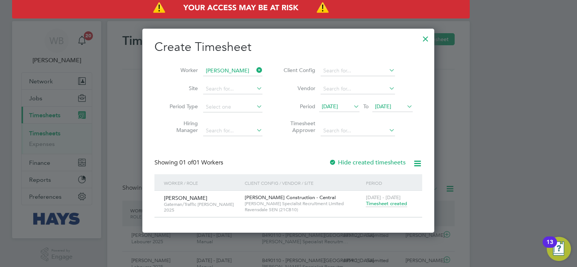
click at [385, 109] on span "[DATE]" at bounding box center [383, 106] width 16 height 7
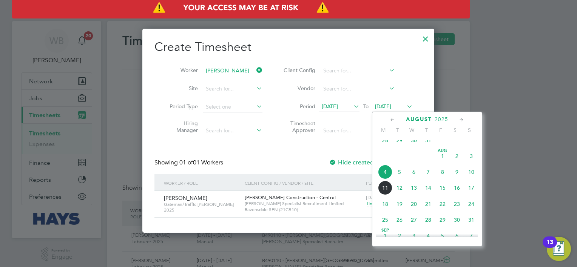
click at [383, 209] on span "18" at bounding box center [385, 204] width 14 height 14
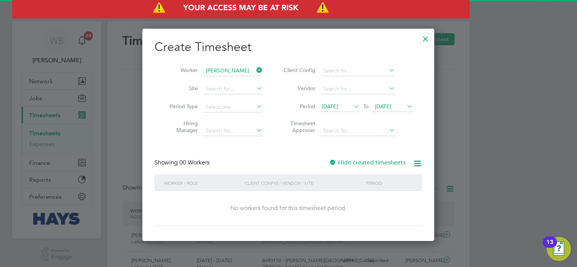
click at [390, 166] on div "Hide created timesheets" at bounding box center [368, 163] width 78 height 8
click at [389, 164] on label "Hide created timesheets" at bounding box center [367, 163] width 77 height 8
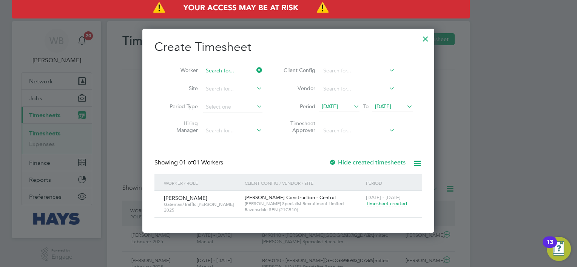
click at [214, 74] on input at bounding box center [232, 71] width 59 height 11
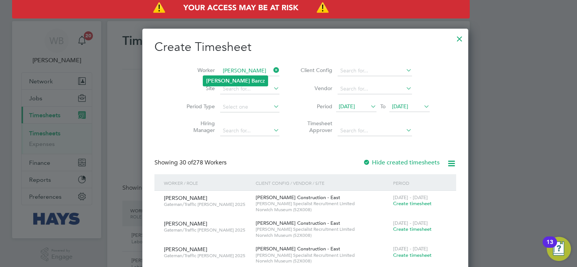
click at [231, 76] on li "[PERSON_NAME] cz" at bounding box center [235, 81] width 65 height 10
type input "[PERSON_NAME]"
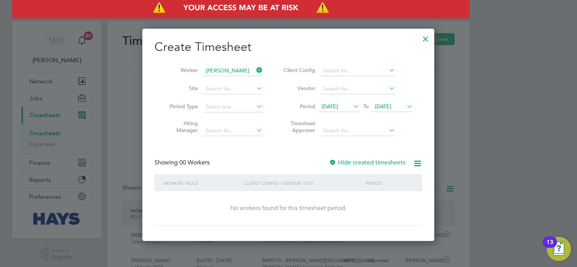
click at [387, 163] on label "Hide created timesheets" at bounding box center [367, 163] width 77 height 8
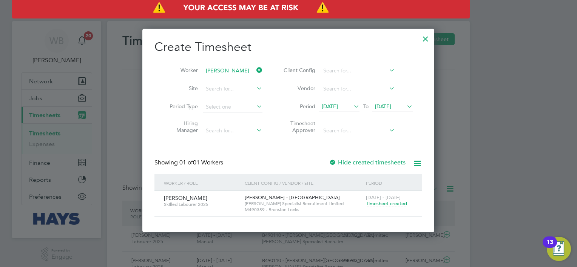
click at [384, 165] on label "Hide created timesheets" at bounding box center [367, 163] width 77 height 8
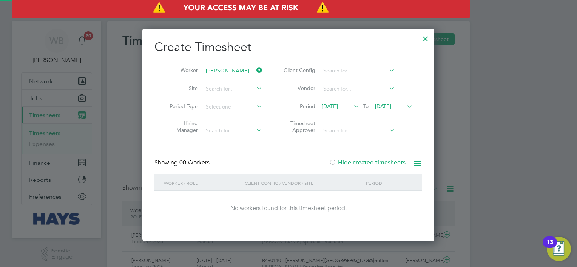
click at [385, 165] on label "Hide created timesheets" at bounding box center [367, 163] width 77 height 8
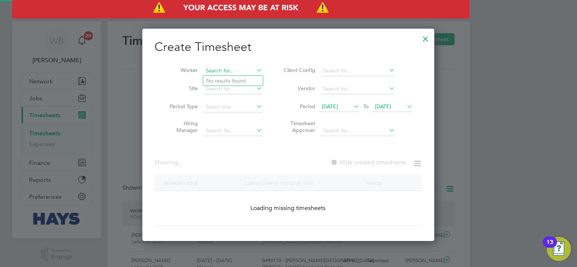
scroll to position [4, 4]
click at [213, 74] on input at bounding box center [232, 71] width 59 height 11
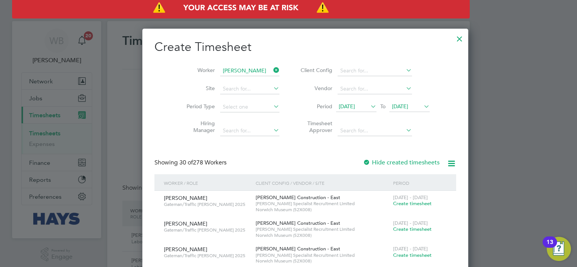
click at [217, 82] on b "[PERSON_NAME]" at bounding box center [228, 81] width 44 height 6
type input "[PERSON_NAME]"
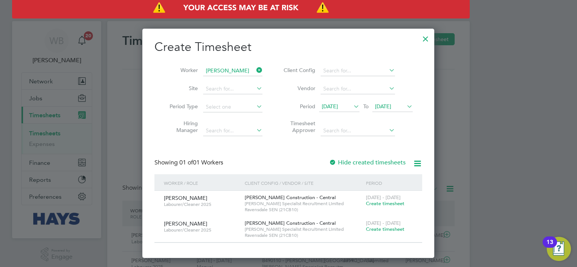
scroll to position [229, 292]
click at [389, 165] on label "Hide created timesheets" at bounding box center [367, 163] width 77 height 8
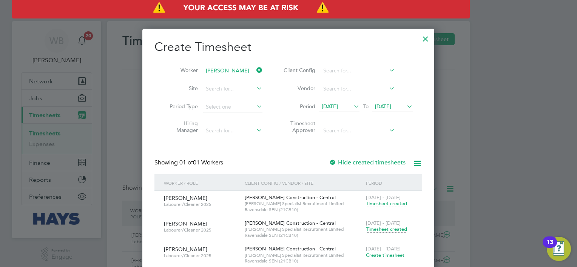
scroll to position [281, 292]
click at [402, 230] on span "Timesheet created" at bounding box center [386, 229] width 41 height 7
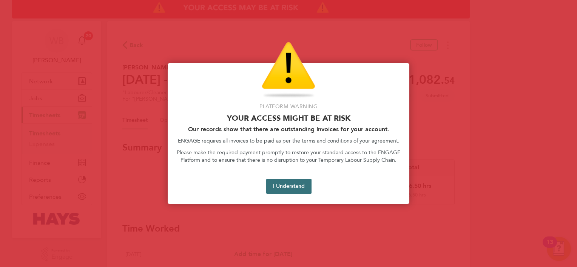
click at [284, 189] on button "I Understand" at bounding box center [288, 186] width 45 height 15
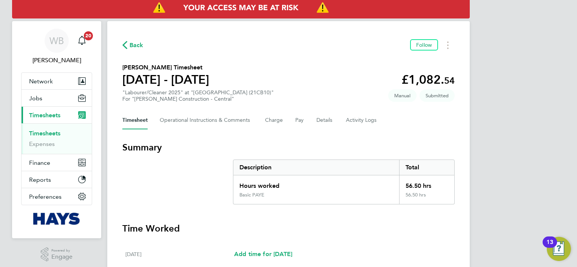
click at [142, 47] on span "Back" at bounding box center [137, 45] width 14 height 9
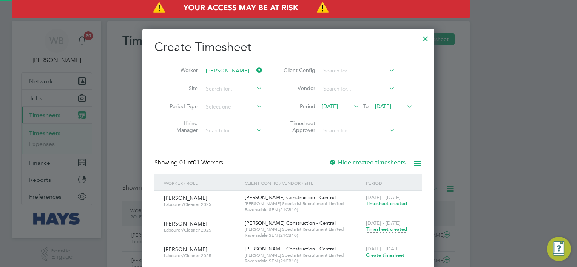
scroll to position [19, 66]
click at [227, 70] on input at bounding box center [232, 71] width 59 height 11
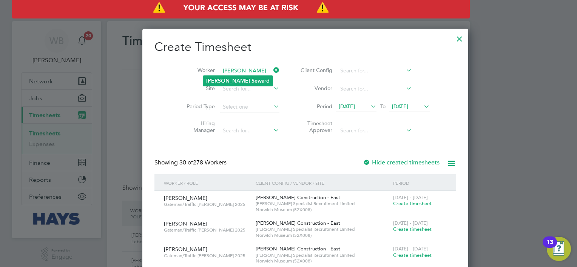
click at [252, 82] on b "Sew" at bounding box center [257, 81] width 10 height 6
type input "[PERSON_NAME]"
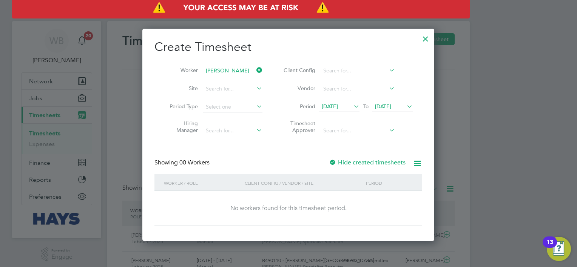
click at [357, 162] on label "Hide created timesheets" at bounding box center [367, 163] width 77 height 8
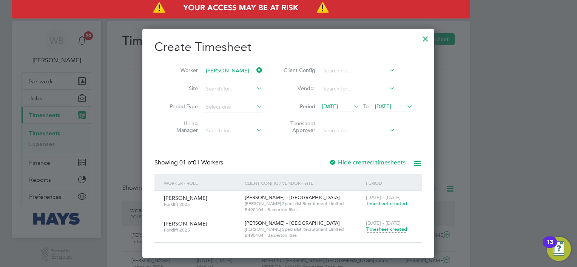
click at [399, 228] on span "Timesheet created" at bounding box center [386, 229] width 41 height 7
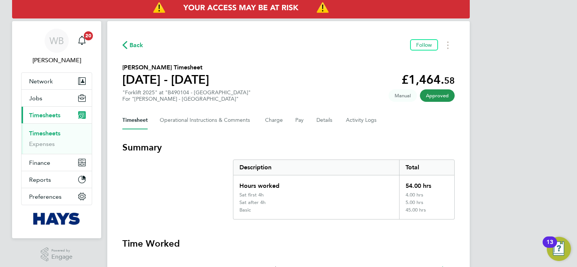
click at [134, 49] on span "Back" at bounding box center [137, 45] width 14 height 9
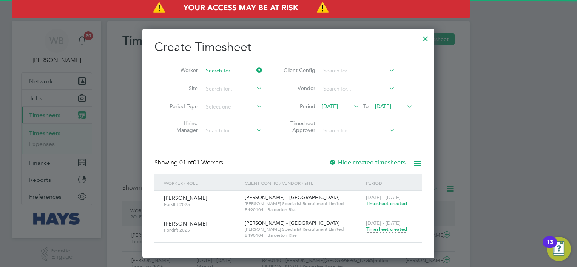
click at [229, 68] on input at bounding box center [232, 71] width 59 height 11
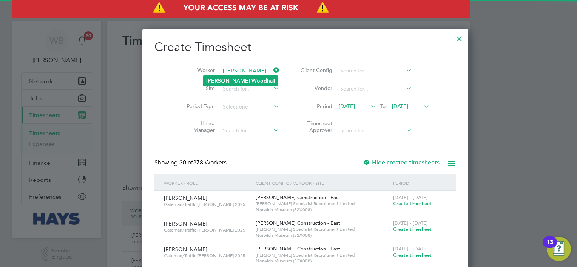
click at [235, 79] on li "[PERSON_NAME] [PERSON_NAME]" at bounding box center [240, 81] width 75 height 10
type input "[PERSON_NAME]"
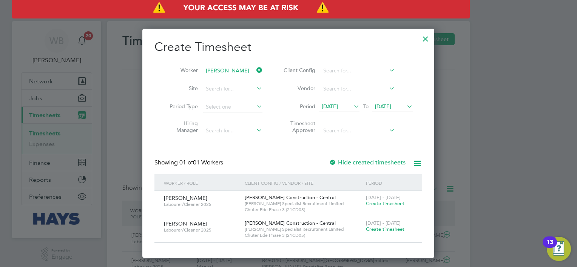
click at [382, 162] on label "Hide created timesheets" at bounding box center [367, 163] width 77 height 8
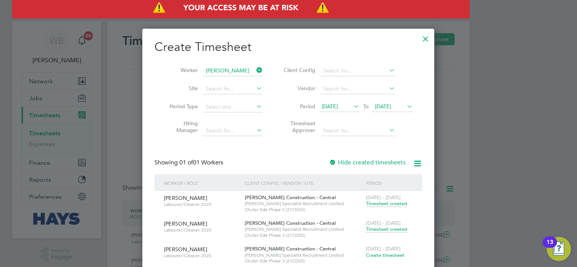
click at [393, 228] on span "Timesheet created" at bounding box center [386, 229] width 41 height 7
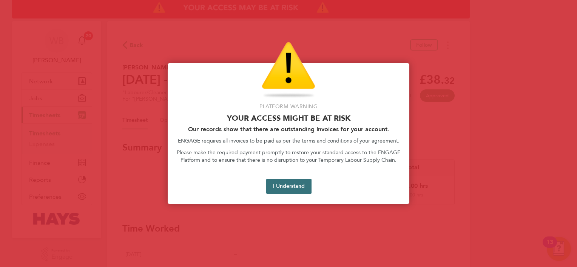
click at [273, 185] on button "I Understand" at bounding box center [288, 186] width 45 height 15
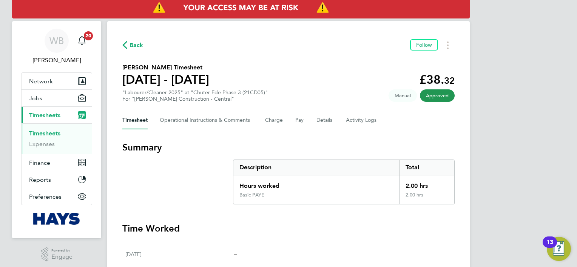
drag, startPoint x: 57, startPoint y: 134, endPoint x: 158, endPoint y: 110, distance: 104.1
click at [57, 134] on link "Timesheets" at bounding box center [44, 133] width 31 height 7
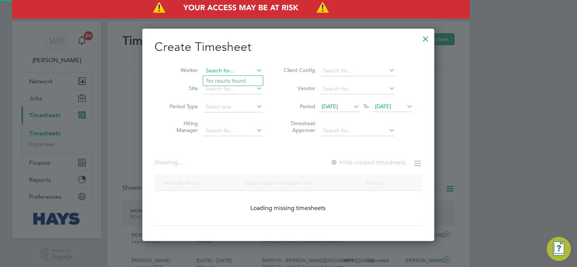
scroll to position [213, 292]
click at [229, 68] on input at bounding box center [232, 71] width 59 height 11
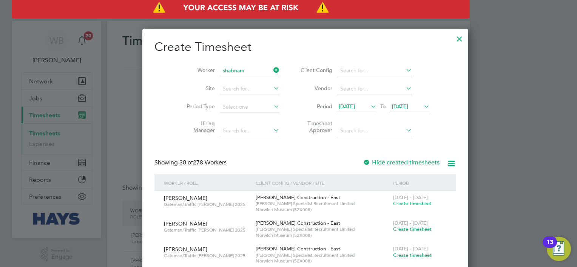
click at [229, 82] on li "Shabnam Bi" at bounding box center [233, 81] width 60 height 10
type input "Shabnam Bi"
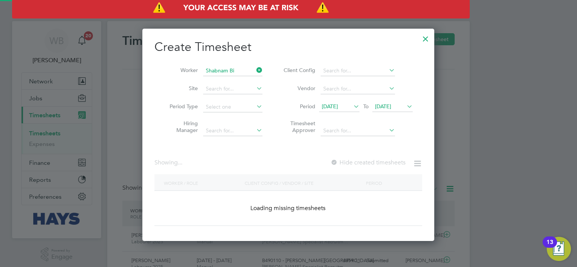
scroll to position [229, 292]
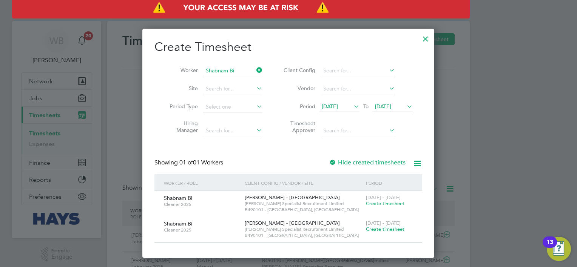
click at [386, 163] on label "Hide created timesheets" at bounding box center [367, 163] width 77 height 8
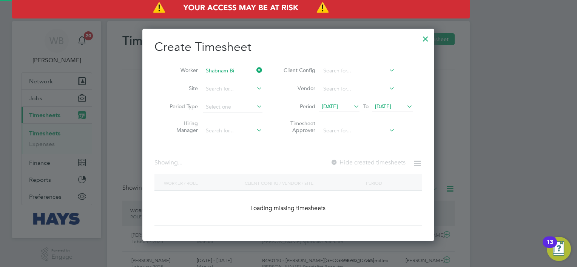
scroll to position [281, 292]
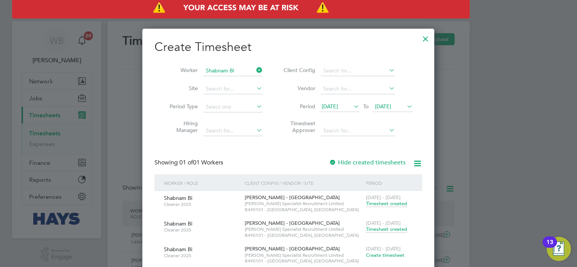
click at [388, 230] on span "Timesheet created" at bounding box center [386, 229] width 41 height 7
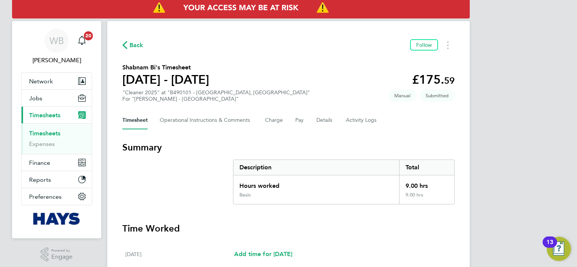
click at [54, 134] on link "Timesheets" at bounding box center [44, 133] width 31 height 7
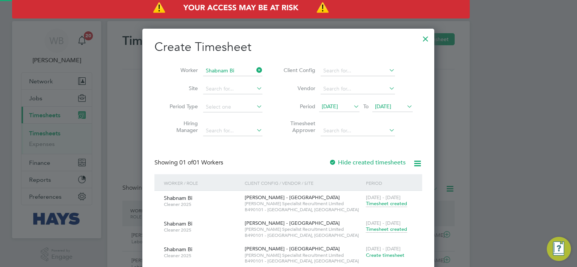
scroll to position [19, 66]
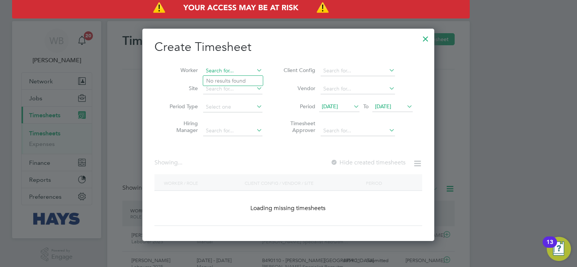
click at [234, 71] on input at bounding box center [232, 71] width 59 height 11
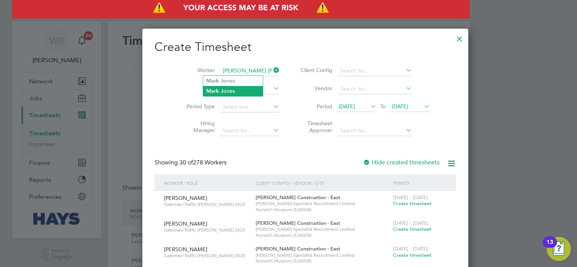
click at [234, 89] on li "[PERSON_NAME] [PERSON_NAME] nes" at bounding box center [233, 91] width 60 height 10
type input "[PERSON_NAME]"
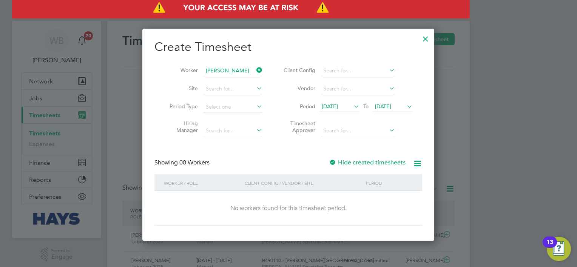
click at [370, 165] on label "Hide created timesheets" at bounding box center [367, 163] width 77 height 8
click at [391, 109] on span "[DATE]" at bounding box center [383, 106] width 16 height 7
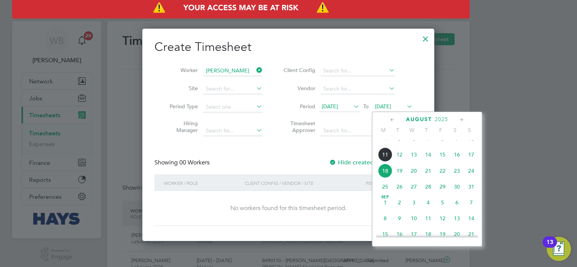
click at [384, 178] on span "18" at bounding box center [385, 171] width 14 height 14
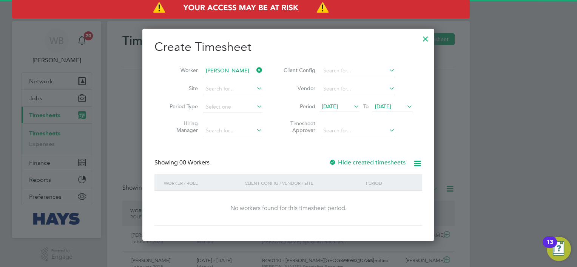
click at [385, 107] on span "[DATE]" at bounding box center [383, 106] width 16 height 7
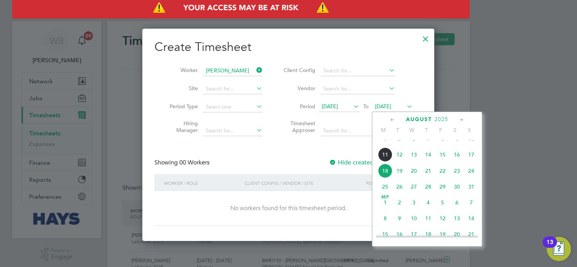
click at [384, 178] on span "18" at bounding box center [385, 171] width 14 height 14
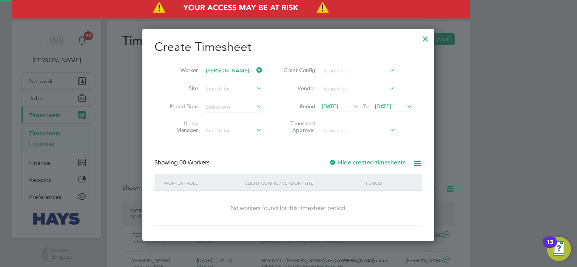
click at [382, 168] on div "Showing 00 Workers Hide created timesheets" at bounding box center [288, 166] width 268 height 15
click at [381, 157] on div "Create Timesheet Worker [PERSON_NAME] Site Period Type Hiring Manager Client Co…" at bounding box center [288, 132] width 268 height 187
click at [382, 162] on label "Hide created timesheets" at bounding box center [367, 163] width 77 height 8
click at [236, 72] on input at bounding box center [232, 71] width 59 height 11
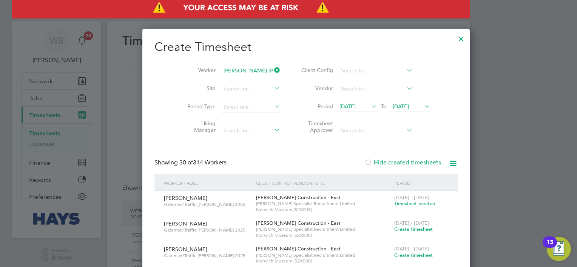
click at [222, 78] on b "Jo" at bounding box center [224, 81] width 6 height 6
type input "[PERSON_NAME]"
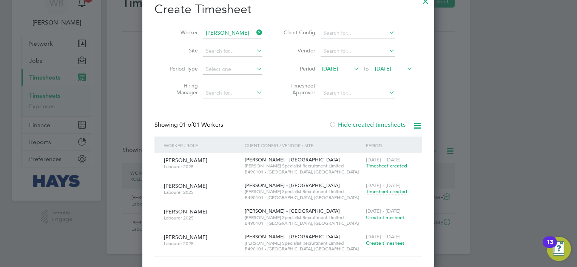
click at [386, 190] on span "Timesheet created" at bounding box center [386, 191] width 41 height 7
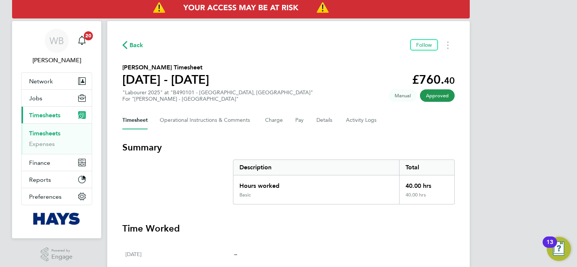
drag, startPoint x: 56, startPoint y: 133, endPoint x: 102, endPoint y: 118, distance: 47.8
click at [56, 134] on link "Timesheets" at bounding box center [44, 133] width 31 height 7
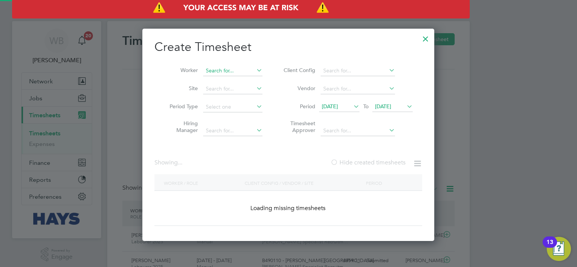
click at [237, 71] on input at bounding box center [232, 71] width 59 height 11
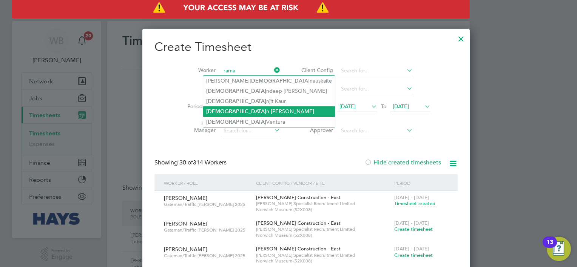
click at [239, 114] on li "[PERSON_NAME]" at bounding box center [269, 112] width 132 height 10
type input "[PERSON_NAME]"
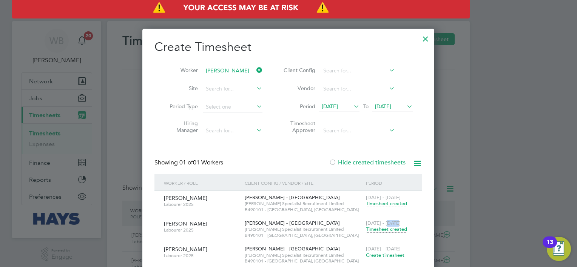
click at [388, 227] on div "[DATE] - [DATE] Timesheet created" at bounding box center [389, 227] width 51 height 20
click at [388, 227] on span "Timesheet created" at bounding box center [386, 229] width 41 height 7
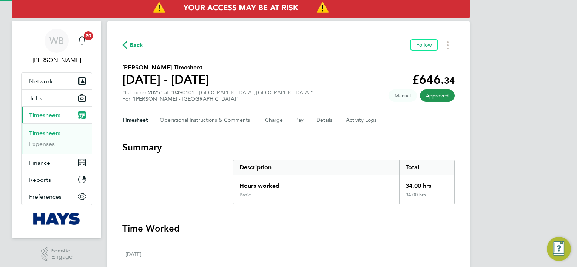
drag, startPoint x: 388, startPoint y: 227, endPoint x: 386, endPoint y: 230, distance: 4.0
click at [386, 230] on h3 "Time Worked" at bounding box center [288, 229] width 332 height 12
click at [38, 135] on link "Timesheets" at bounding box center [44, 133] width 31 height 7
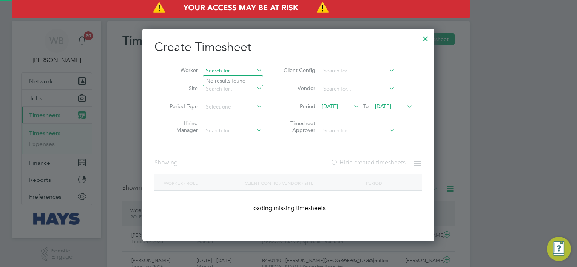
click at [222, 73] on input at bounding box center [232, 71] width 59 height 11
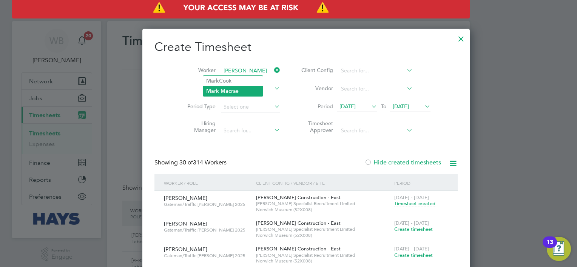
click at [229, 94] on b "Mac" at bounding box center [226, 91] width 11 height 6
type input "[PERSON_NAME]"
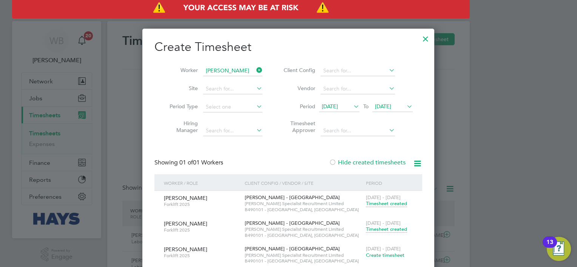
drag, startPoint x: 389, startPoint y: 224, endPoint x: 391, endPoint y: 229, distance: 5.6
click at [390, 224] on span "[DATE] - [DATE]" at bounding box center [383, 223] width 35 height 6
click at [392, 229] on span "Timesheet created" at bounding box center [386, 229] width 41 height 7
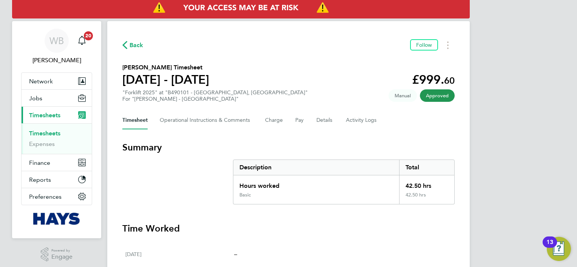
drag, startPoint x: 48, startPoint y: 134, endPoint x: 106, endPoint y: 95, distance: 69.9
click at [48, 134] on link "Timesheets" at bounding box center [44, 133] width 31 height 7
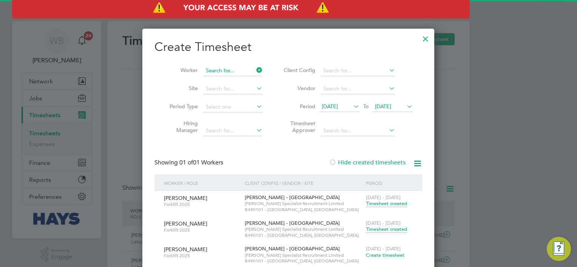
click at [210, 69] on input at bounding box center [232, 71] width 59 height 11
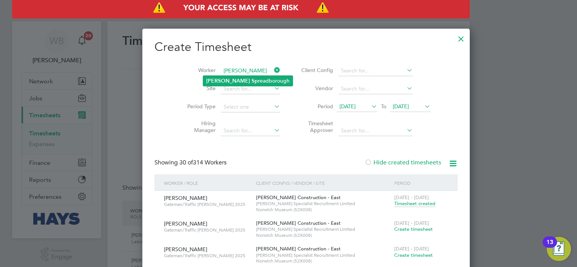
click at [252, 78] on b "Spr" at bounding box center [256, 81] width 8 height 6
type input "[PERSON_NAME]"
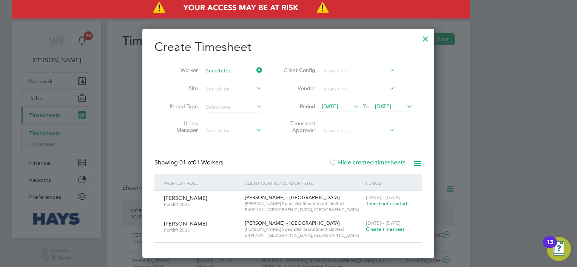
click at [214, 66] on input at bounding box center [232, 71] width 59 height 11
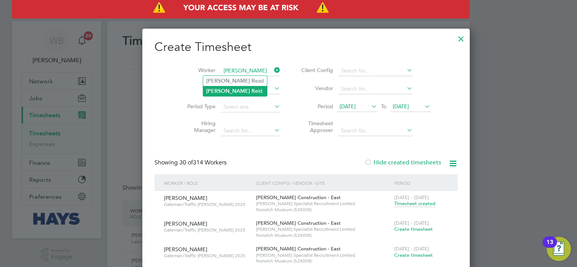
click at [226, 94] on li "[PERSON_NAME] Re id" at bounding box center [235, 91] width 64 height 10
type input "[PERSON_NAME]"
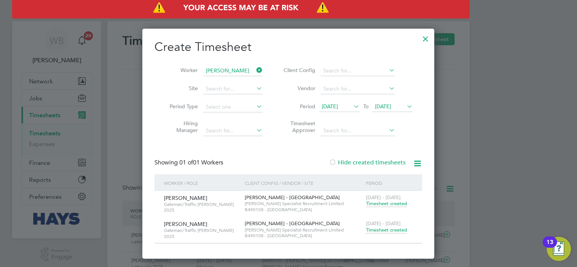
click at [388, 233] on div "[DATE] - [DATE] Timesheet created" at bounding box center [389, 227] width 51 height 20
click at [387, 230] on span "Timesheet created" at bounding box center [386, 230] width 41 height 7
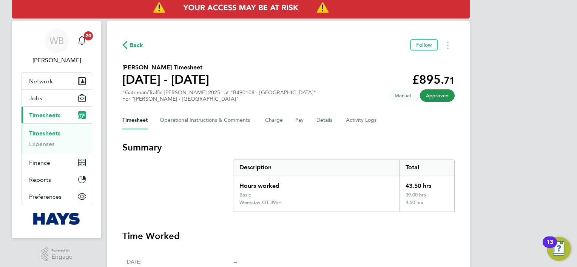
click at [130, 45] on span "Back" at bounding box center [137, 45] width 14 height 9
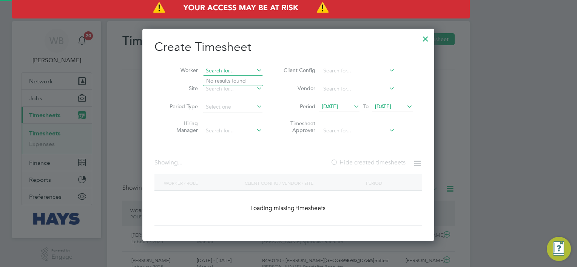
drag, startPoint x: 245, startPoint y: 73, endPoint x: 238, endPoint y: 70, distance: 7.3
click at [243, 73] on input at bounding box center [232, 71] width 59 height 11
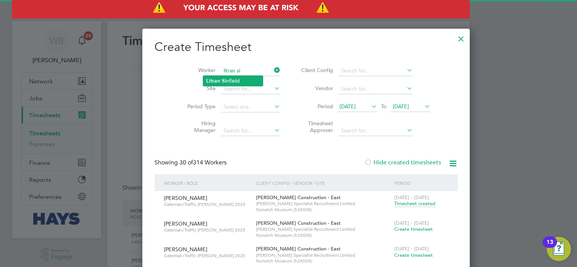
click at [212, 84] on li "Litran Si nfield" at bounding box center [233, 81] width 60 height 10
type input "Litran Sinfield"
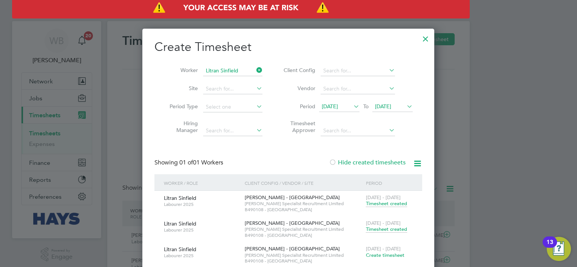
click at [393, 233] on div "[DATE] - [DATE] Timesheet created" at bounding box center [389, 227] width 51 height 20
click at [392, 228] on span "Timesheet created" at bounding box center [386, 229] width 41 height 7
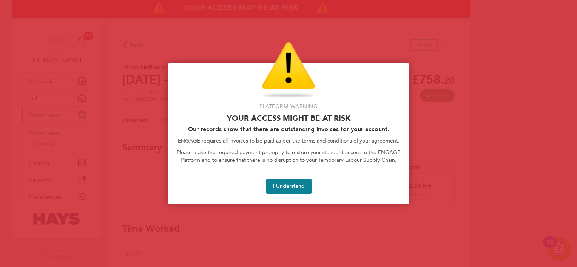
click at [298, 186] on button "I Understand" at bounding box center [288, 186] width 45 height 15
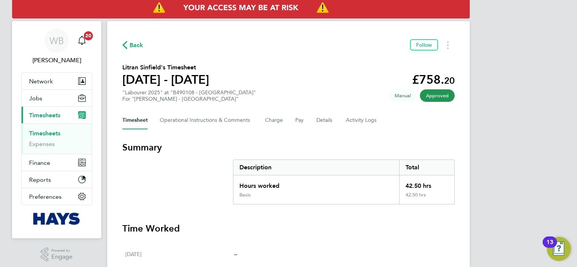
click at [133, 49] on span "Back" at bounding box center [137, 45] width 14 height 9
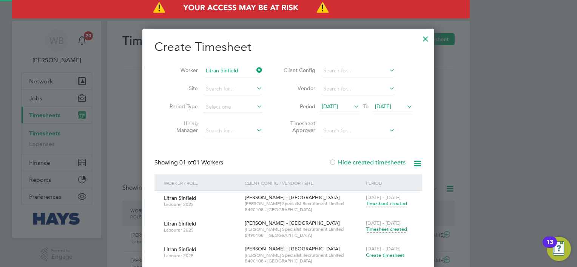
scroll to position [19, 66]
click at [216, 67] on input at bounding box center [232, 71] width 59 height 11
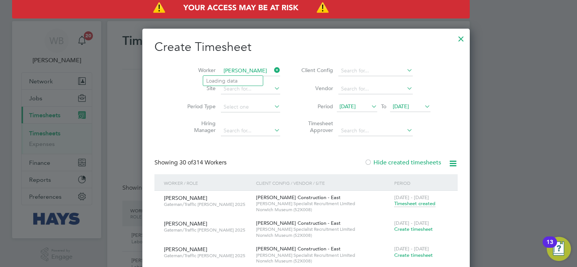
scroll to position [3101, 292]
click at [232, 85] on li "[PERSON_NAME]" at bounding box center [240, 81] width 75 height 10
type input "[PERSON_NAME]"
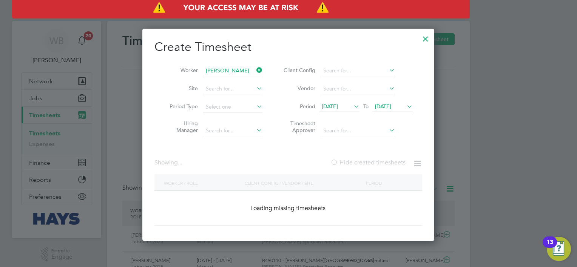
scroll to position [229, 292]
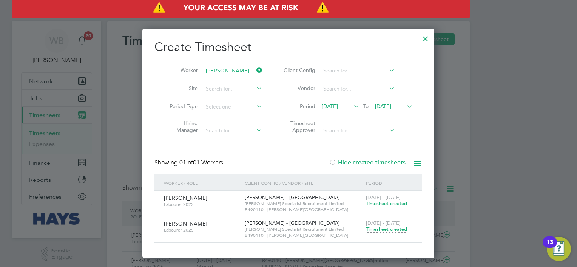
click at [393, 231] on span "Timesheet created" at bounding box center [386, 229] width 41 height 7
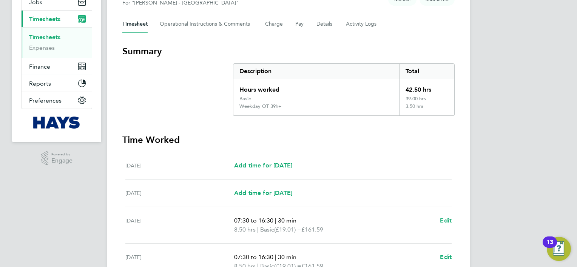
scroll to position [113, 0]
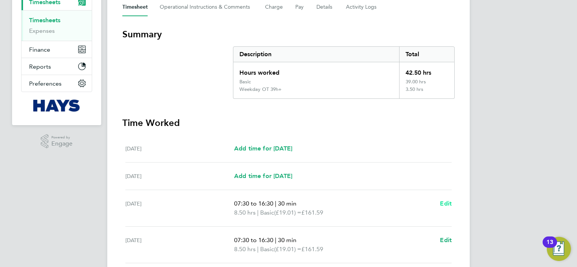
click at [445, 205] on span "Edit" at bounding box center [446, 203] width 12 height 7
select select "30"
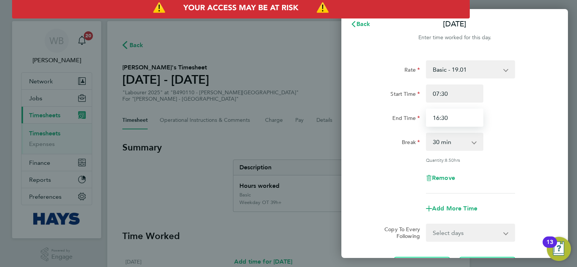
drag, startPoint x: 464, startPoint y: 119, endPoint x: 377, endPoint y: 122, distance: 87.3
click at [377, 122] on div "End Time 16:30" at bounding box center [455, 118] width 190 height 18
type input "17:00"
click at [534, 162] on div "Quantity: 8.50 hrs" at bounding box center [455, 160] width 190 height 6
click at [470, 234] on select "Select days Day [DATE] [DATE] [DATE] [DATE]" at bounding box center [466, 233] width 79 height 17
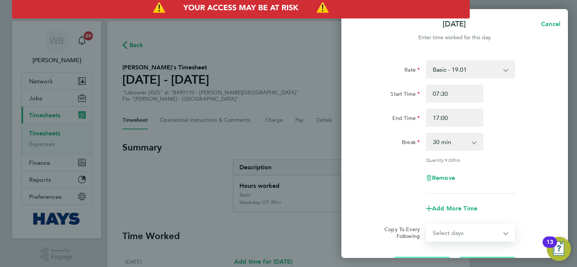
select select "DAY"
click at [427, 225] on select "Select days Day [DATE] [DATE] [DATE] [DATE]" at bounding box center [466, 233] width 79 height 17
select select "[DATE]"
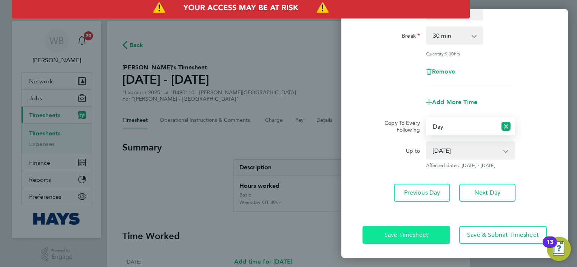
click at [396, 232] on span "Save Timesheet" at bounding box center [406, 236] width 44 height 8
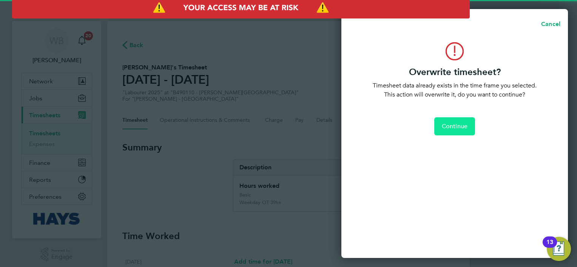
click at [461, 121] on button "Continue" at bounding box center [454, 126] width 41 height 18
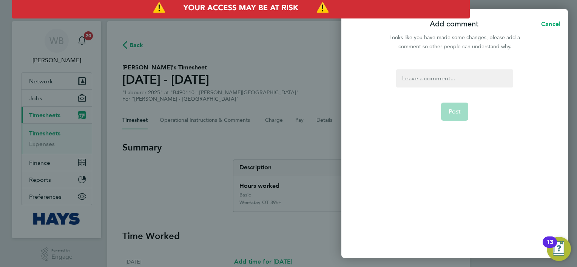
click at [452, 74] on div at bounding box center [454, 78] width 117 height 18
click at [452, 78] on div at bounding box center [454, 78] width 117 height 18
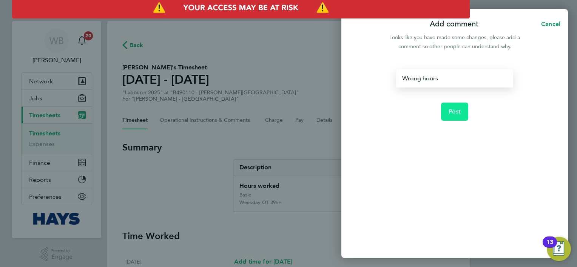
click at [464, 112] on button "Post" at bounding box center [455, 112] width 28 height 18
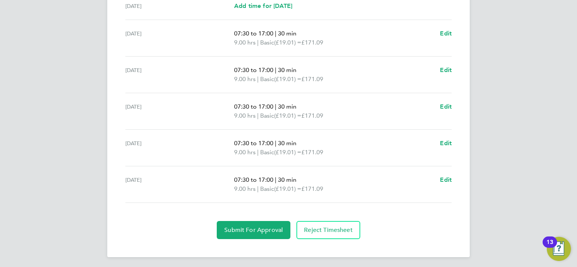
scroll to position [277, 0]
click at [443, 175] on span "Edit" at bounding box center [446, 178] width 12 height 7
select select "30"
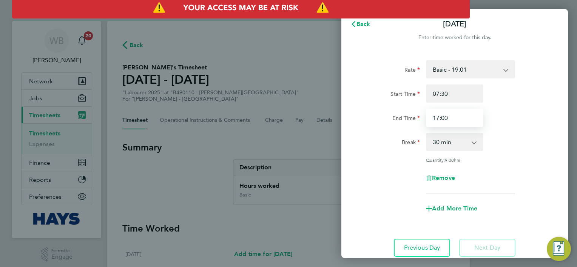
drag, startPoint x: 455, startPoint y: 122, endPoint x: 415, endPoint y: 122, distance: 40.0
click at [415, 122] on div "End Time 17:00" at bounding box center [455, 118] width 190 height 18
type input "11:00"
click at [529, 165] on div "Rate Basic - 19.01 Weekday OT 39h+ - 27.38 Sat first 4h - 27.38 Sat after 4h - …" at bounding box center [455, 126] width 184 height 133
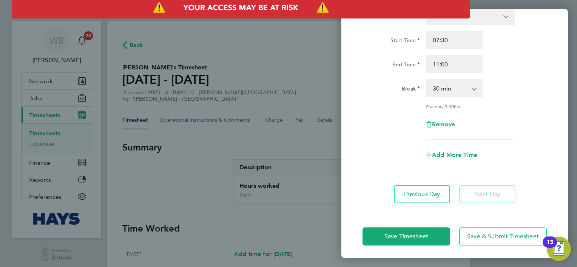
scroll to position [55, 0]
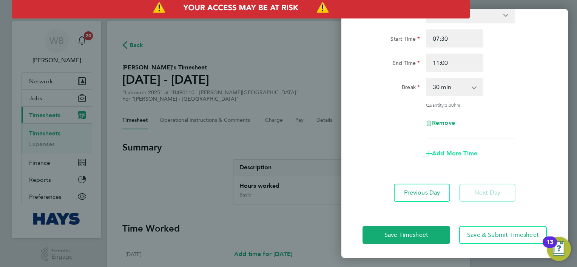
click at [463, 156] on span "Add More Time" at bounding box center [454, 153] width 45 height 7
select select "null"
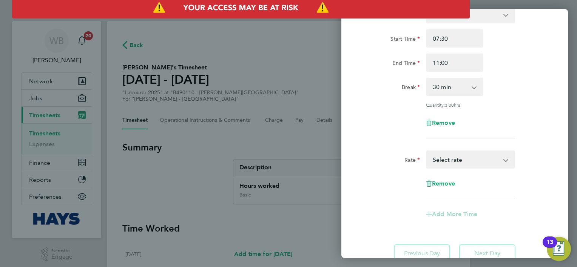
click at [471, 162] on select "Basic - 19.01 Weekday OT 39h+ - 27.38 Sat first 4h - 27.38 Sat after 4h - 35.75…" at bounding box center [466, 159] width 79 height 17
select select "30"
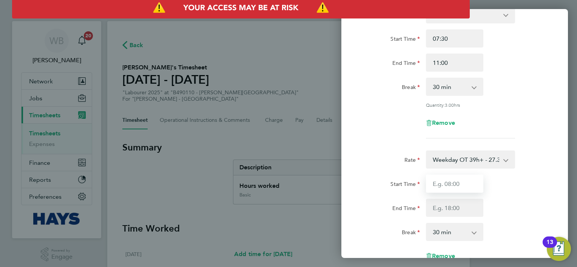
click at [459, 184] on input "Start Time" at bounding box center [454, 184] width 57 height 18
type input "11:00"
click at [465, 204] on input "End Time" at bounding box center [454, 208] width 57 height 18
type input "17:00"
click at [520, 208] on div "End Time 17:00" at bounding box center [455, 208] width 190 height 18
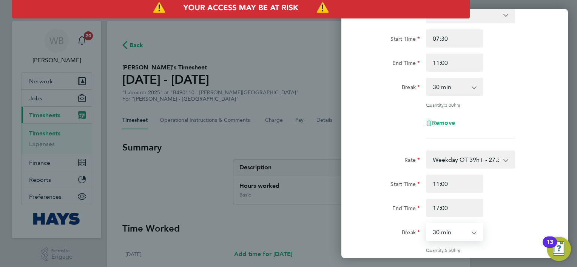
drag, startPoint x: 471, startPoint y: 236, endPoint x: 464, endPoint y: 231, distance: 7.9
click at [470, 236] on select "0 min 15 min 30 min 45 min 60 min 75 min 90 min" at bounding box center [450, 232] width 47 height 17
select select "0"
click at [427, 224] on select "0 min 15 min 30 min 45 min 60 min 75 min 90 min" at bounding box center [450, 232] width 47 height 17
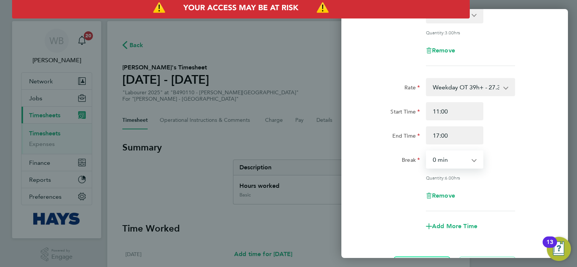
scroll to position [200, 0]
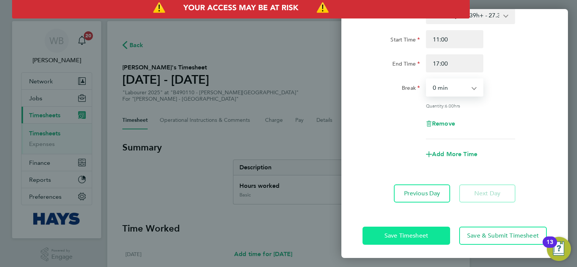
click at [414, 239] on button "Save Timesheet" at bounding box center [407, 236] width 88 height 18
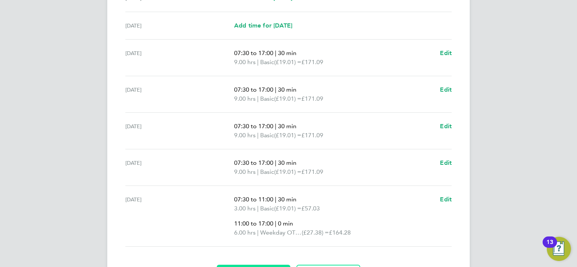
scroll to position [302, 0]
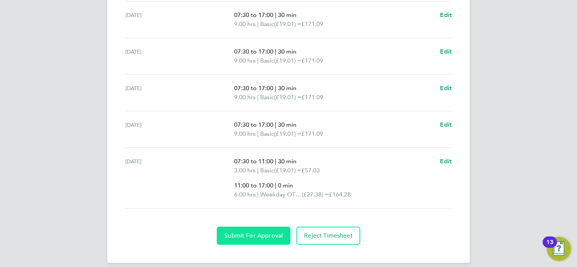
click at [258, 236] on span "Submit For Approval" at bounding box center [253, 236] width 59 height 8
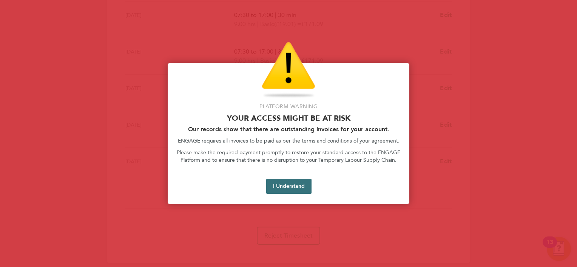
click at [284, 189] on button "I Understand" at bounding box center [288, 186] width 45 height 15
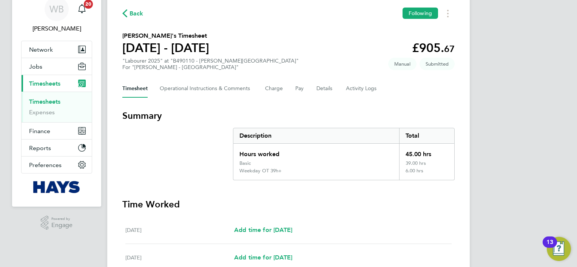
scroll to position [0, 0]
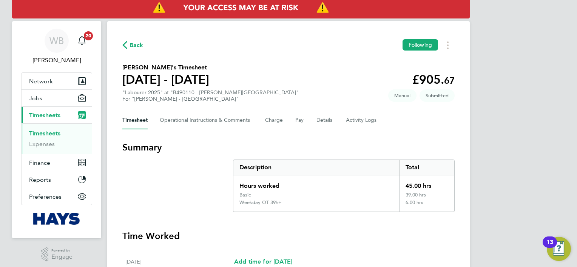
click at [56, 128] on ul "Timesheets Expenses" at bounding box center [57, 138] width 70 height 31
drag, startPoint x: 58, startPoint y: 131, endPoint x: 189, endPoint y: 104, distance: 133.3
click at [58, 131] on link "Timesheets" at bounding box center [44, 133] width 31 height 7
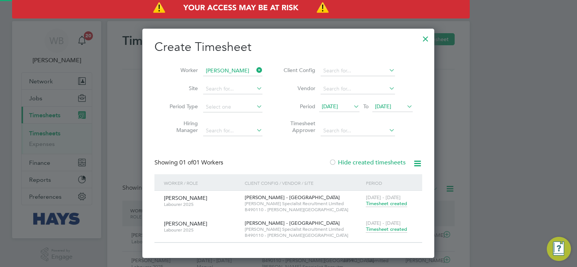
scroll to position [19, 66]
click at [244, 73] on input at bounding box center [232, 71] width 59 height 11
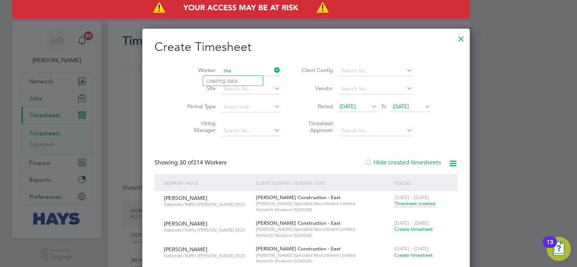
scroll to position [3101, 292]
click at [241, 77] on li "[PERSON_NAME] eadborough" at bounding box center [248, 81] width 90 height 10
type input "[PERSON_NAME]"
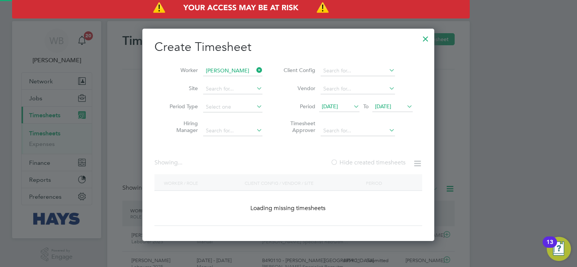
scroll to position [229, 292]
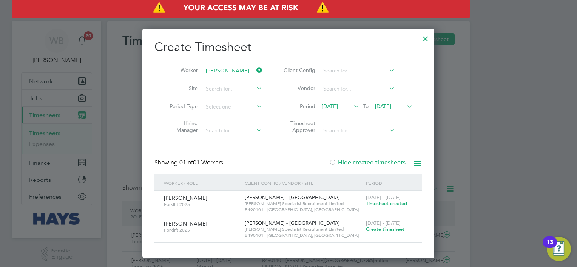
click at [380, 230] on span "Create timesheet" at bounding box center [385, 229] width 39 height 6
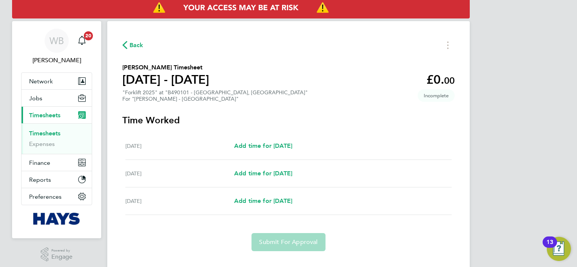
click at [49, 131] on link "Timesheets" at bounding box center [44, 133] width 31 height 7
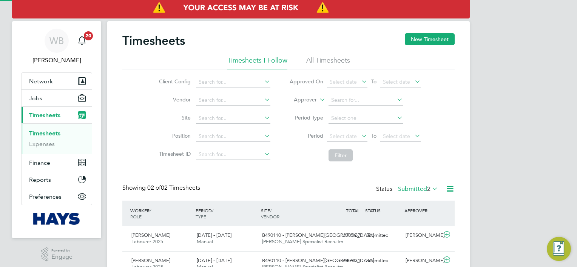
scroll to position [19, 66]
click at [412, 39] on button "New Timesheet" at bounding box center [430, 39] width 50 height 12
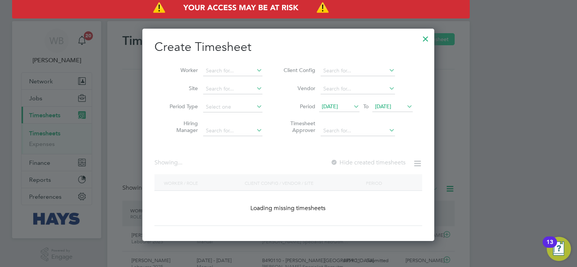
scroll to position [1271, 292]
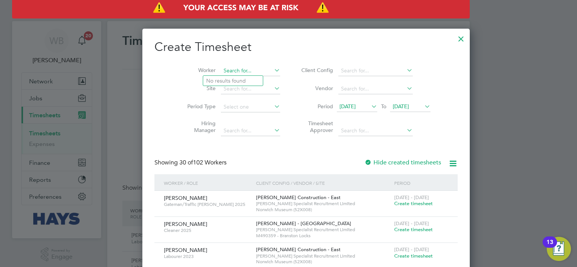
click at [224, 69] on input at bounding box center [250, 71] width 59 height 11
click at [230, 83] on li "[PERSON_NAME] n" at bounding box center [235, 81] width 65 height 10
type input "[PERSON_NAME]"
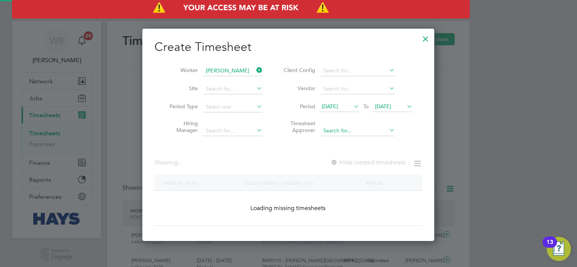
scroll to position [203, 292]
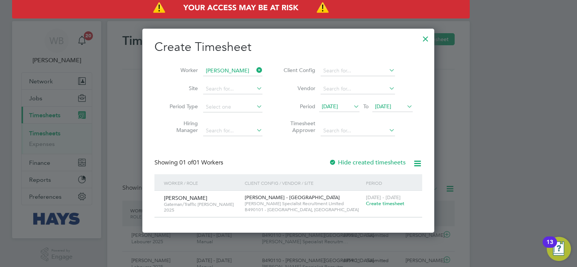
click at [391, 207] on div "[DATE] - [DATE] Create timesheet" at bounding box center [389, 201] width 51 height 20
click at [387, 204] on span "Create timesheet" at bounding box center [385, 204] width 39 height 6
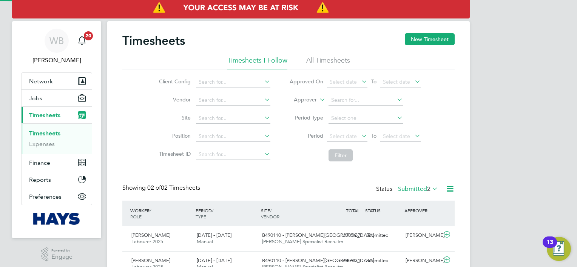
scroll to position [19, 66]
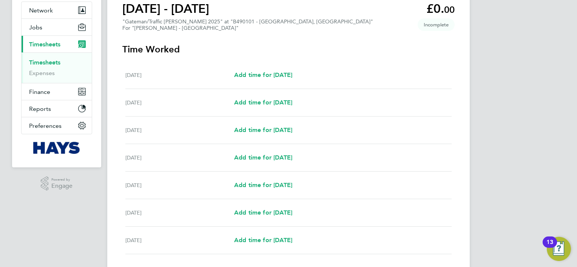
scroll to position [76, 0]
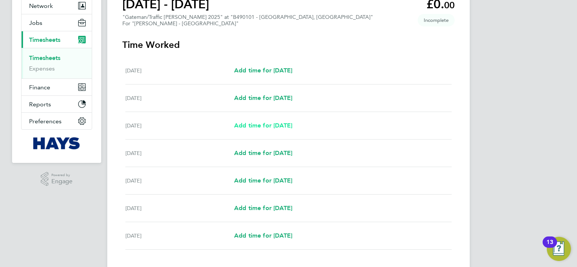
click at [240, 128] on span "Add time for [DATE]" at bounding box center [263, 125] width 58 height 7
select select "30"
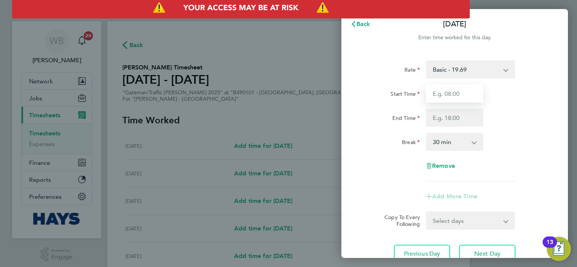
click at [460, 93] on input "Start Time" at bounding box center [454, 94] width 57 height 18
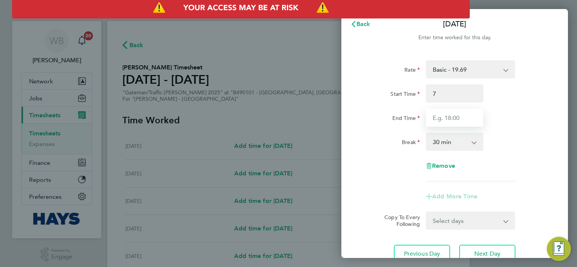
type input "07:00"
click at [454, 121] on input "End Time" at bounding box center [454, 118] width 57 height 18
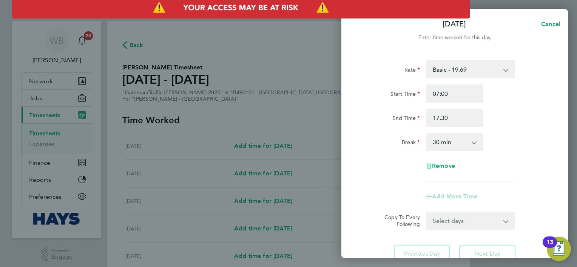
type input "17:30"
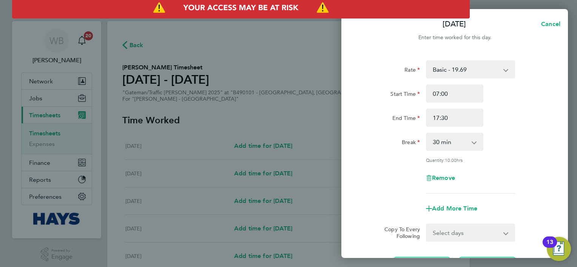
click at [520, 136] on div "Break 0 min 15 min 30 min 45 min 60 min 75 min 90 min" at bounding box center [455, 142] width 190 height 18
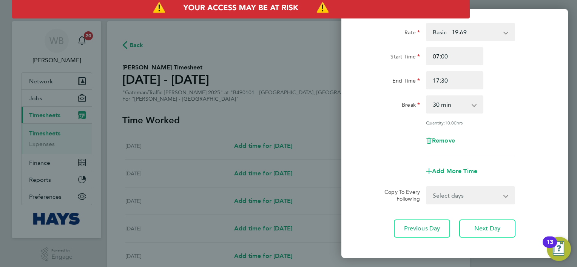
scroll to position [38, 0]
click at [476, 193] on select "Select days Day [DATE] [DATE] [DATE] [DATE]" at bounding box center [466, 195] width 79 height 17
select select "DAY"
click at [427, 187] on select "Select days Day [DATE] [DATE] [DATE] [DATE]" at bounding box center [466, 195] width 79 height 17
select select "[DATE]"
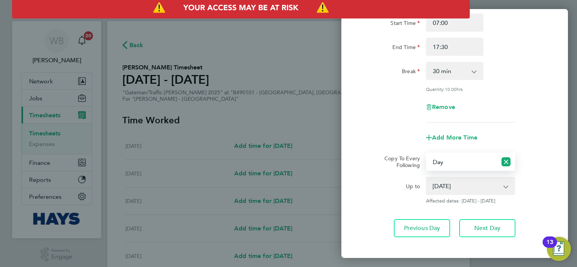
scroll to position [107, 0]
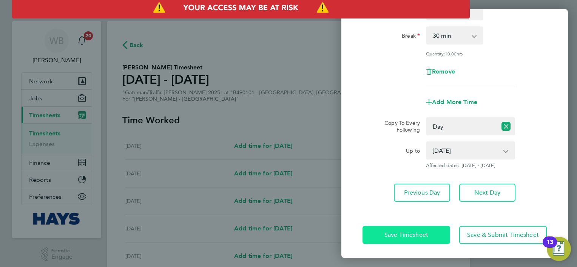
drag, startPoint x: 429, startPoint y: 237, endPoint x: 421, endPoint y: 230, distance: 11.2
click at [429, 238] on button "Save Timesheet" at bounding box center [407, 235] width 88 height 18
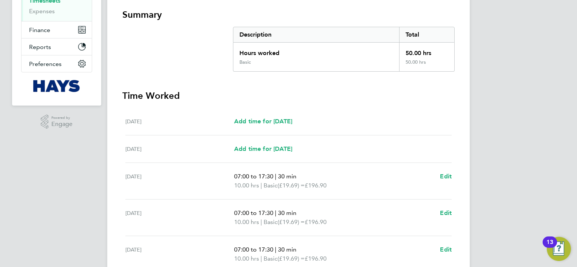
scroll to position [151, 0]
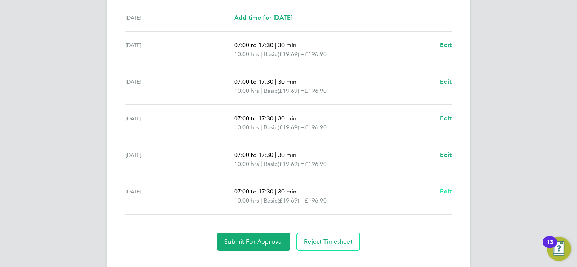
click at [446, 192] on span "Edit" at bounding box center [446, 191] width 12 height 7
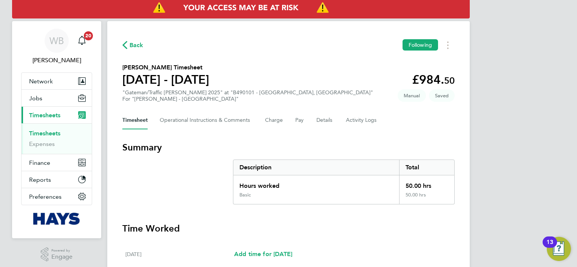
select select "30"
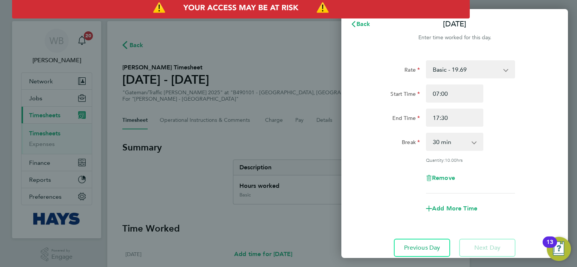
click at [466, 75] on select "Basic - 19.69 Weekday OT 39h+ - 28.40 Sat first 4h - 28.40 Sat after 4h - 37.11…" at bounding box center [466, 69] width 79 height 17
select select "30"
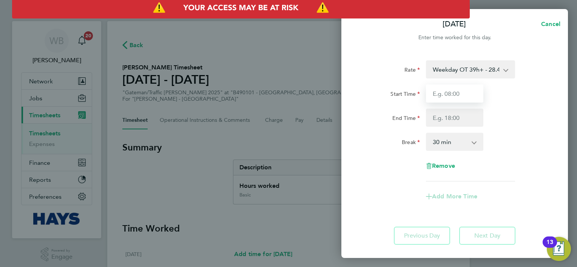
click at [460, 97] on input "Start Time" at bounding box center [454, 94] width 57 height 18
type input "07:00"
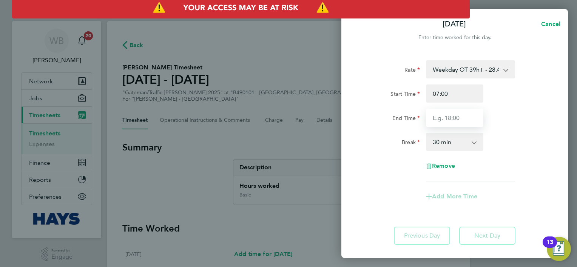
click at [469, 116] on input "End Time" at bounding box center [454, 118] width 57 height 18
type input "18:30"
click at [505, 125] on div "End Time 18:30" at bounding box center [455, 118] width 190 height 18
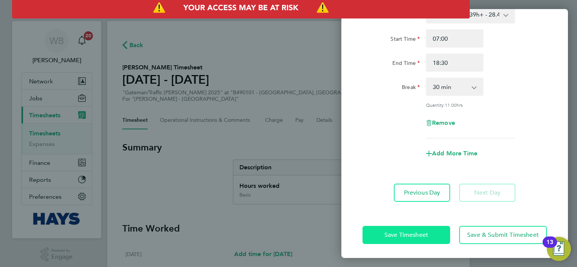
click at [428, 228] on button "Save Timesheet" at bounding box center [407, 235] width 88 height 18
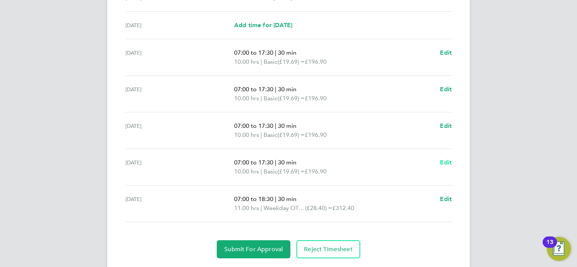
click at [447, 163] on span "Edit" at bounding box center [446, 162] width 12 height 7
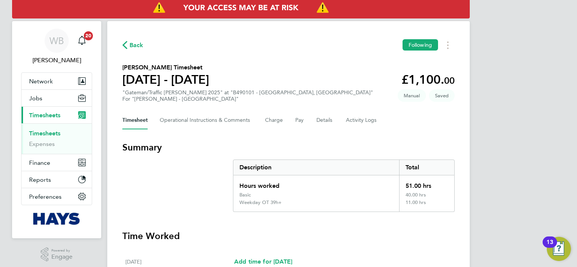
select select "30"
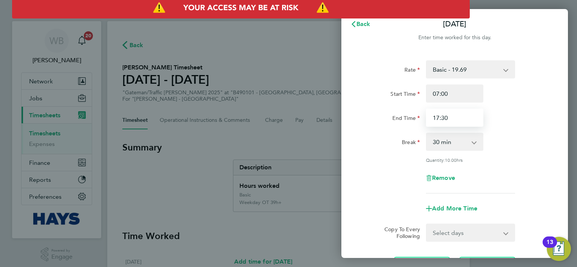
drag, startPoint x: 455, startPoint y: 112, endPoint x: 358, endPoint y: 114, distance: 96.7
click at [369, 114] on div "End Time 17:30" at bounding box center [455, 118] width 190 height 18
type input "16:30"
click at [361, 182] on div "Remove" at bounding box center [455, 178] width 190 height 18
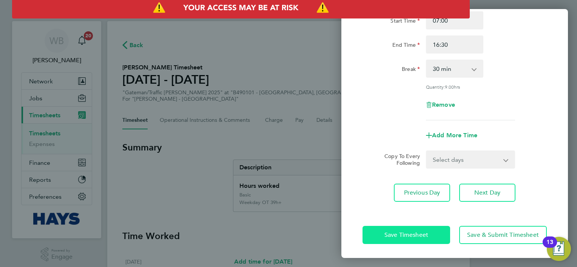
click at [418, 235] on span "Save Timesheet" at bounding box center [406, 236] width 44 height 8
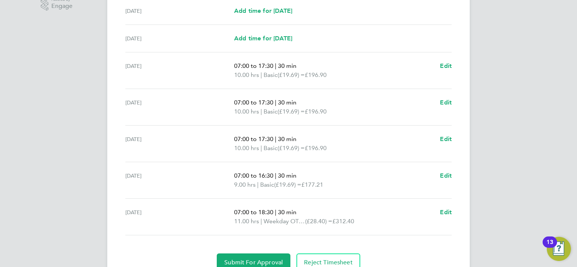
scroll to position [264, 0]
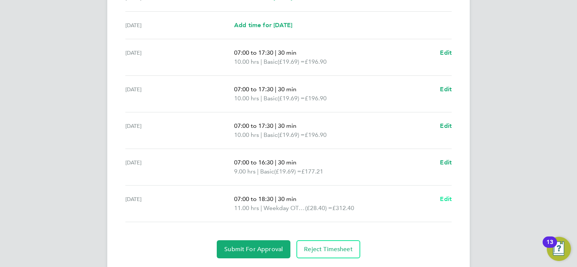
click at [445, 199] on span "Edit" at bounding box center [446, 199] width 12 height 7
select select "30"
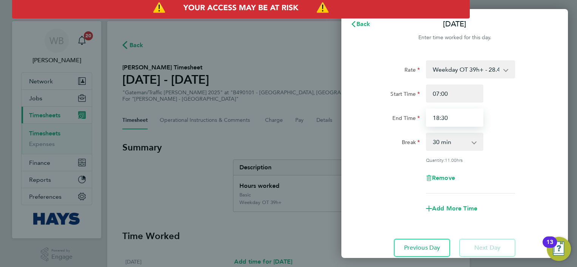
drag, startPoint x: 466, startPoint y: 122, endPoint x: 285, endPoint y: 116, distance: 181.0
click at [286, 116] on div "Back [DATE] Enter time worked for this day. Rate Weekday OT 39h+ - 28.40 Basic …" at bounding box center [288, 133] width 577 height 267
type input "16:30"
click at [503, 200] on div "Add More Time" at bounding box center [455, 209] width 190 height 18
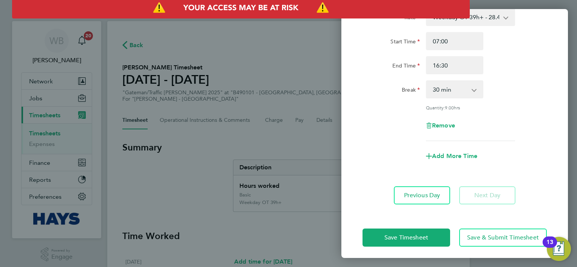
scroll to position [55, 0]
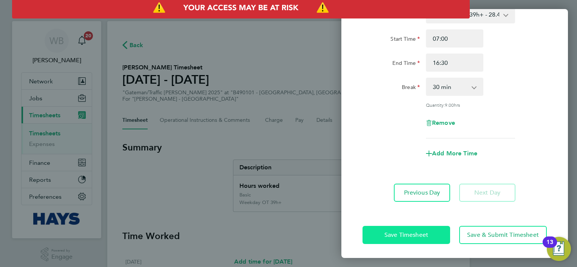
click at [409, 241] on button "Save Timesheet" at bounding box center [407, 235] width 88 height 18
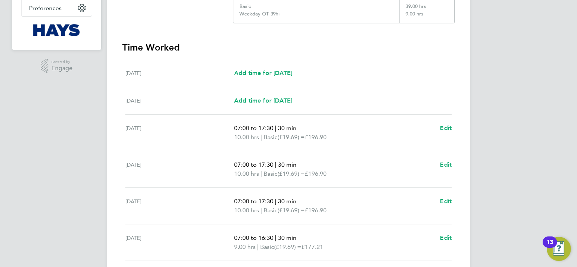
scroll to position [285, 0]
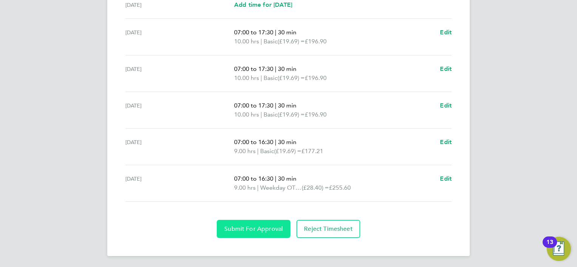
click at [269, 228] on span "Submit For Approval" at bounding box center [253, 229] width 59 height 8
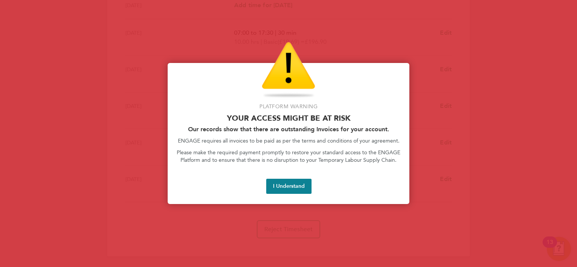
click at [270, 189] on button "I Understand" at bounding box center [288, 186] width 45 height 15
click at [289, 185] on button "I Understand" at bounding box center [288, 186] width 45 height 15
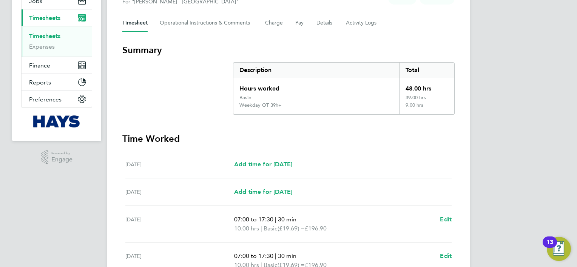
scroll to position [96, 0]
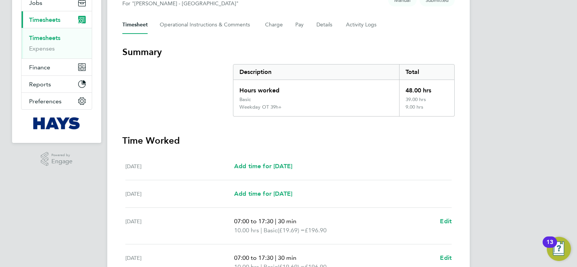
click at [51, 38] on link "Timesheets" at bounding box center [44, 37] width 31 height 7
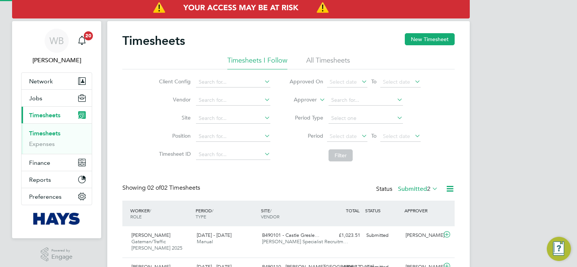
scroll to position [19, 66]
click at [432, 39] on button "New Timesheet" at bounding box center [430, 39] width 50 height 12
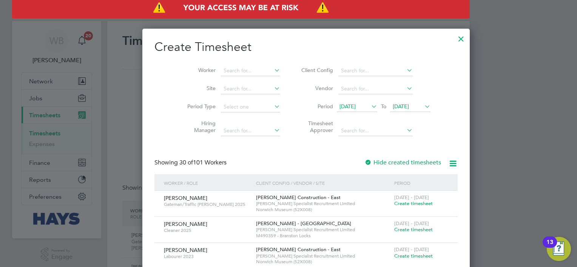
scroll to position [1271, 292]
click at [221, 72] on input at bounding box center [250, 71] width 59 height 11
click at [252, 83] on b "Spr" at bounding box center [256, 81] width 8 height 6
type input "[PERSON_NAME]"
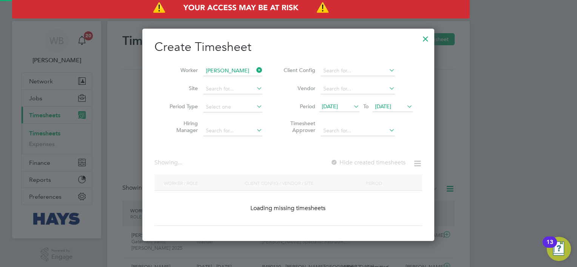
scroll to position [203, 292]
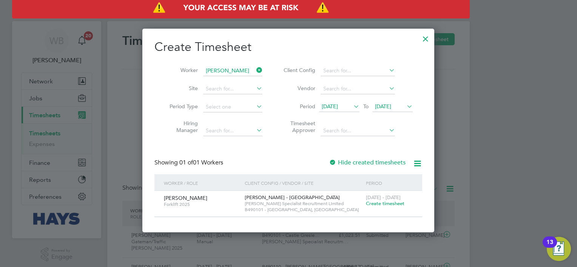
click at [388, 204] on span "Create timesheet" at bounding box center [385, 204] width 39 height 6
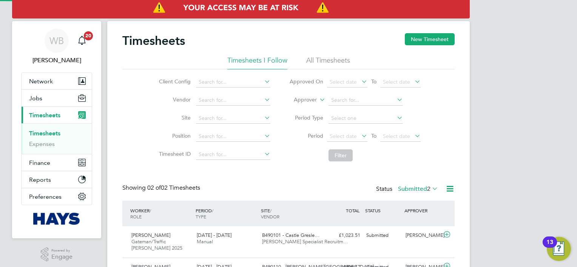
scroll to position [19, 66]
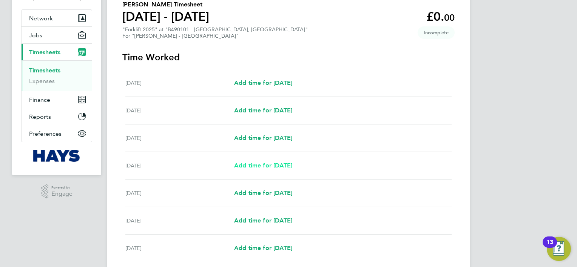
scroll to position [76, 0]
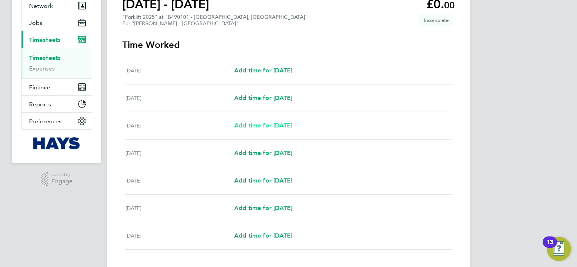
click at [248, 127] on span "Add time for [DATE]" at bounding box center [263, 125] width 58 height 7
select select "30"
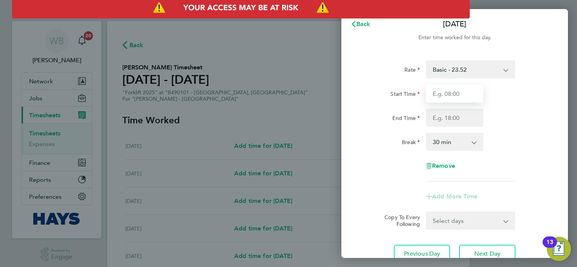
click at [461, 93] on input "Start Time" at bounding box center [454, 94] width 57 height 18
type input "07:00"
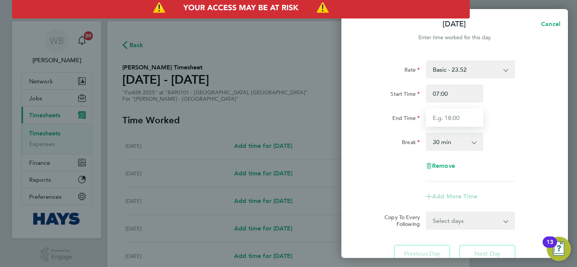
click at [469, 119] on input "End Time" at bounding box center [454, 118] width 57 height 18
type input "16:30"
click at [500, 125] on div "End Time 16:30" at bounding box center [455, 118] width 190 height 18
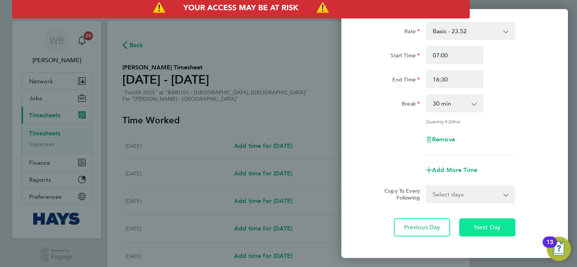
scroll to position [73, 0]
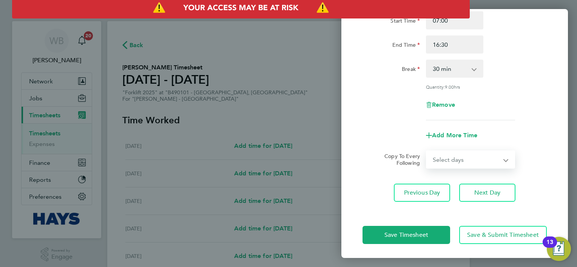
drag, startPoint x: 471, startPoint y: 153, endPoint x: 471, endPoint y: 168, distance: 15.1
click at [471, 153] on select "Select days Day [DATE] [DATE] [DATE] [DATE]" at bounding box center [466, 159] width 79 height 17
select select "DAY"
click at [427, 151] on select "Select days Day [DATE] [DATE] [DATE] [DATE]" at bounding box center [466, 159] width 79 height 17
select select "[DATE]"
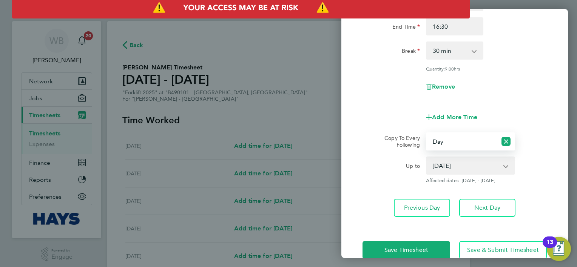
scroll to position [107, 0]
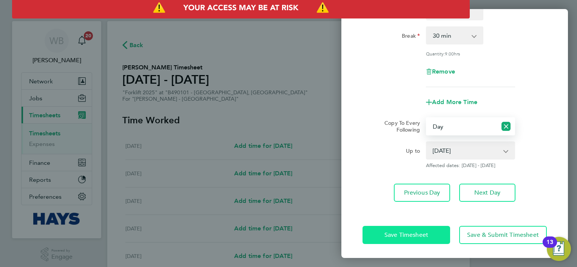
click at [417, 234] on span "Save Timesheet" at bounding box center [406, 236] width 44 height 8
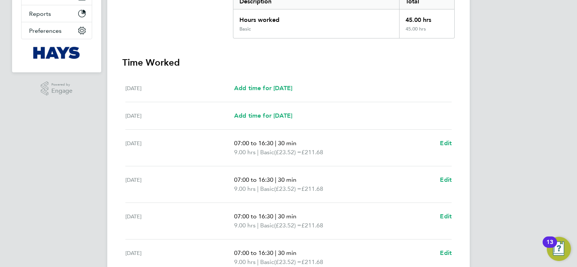
scroll to position [164, 0]
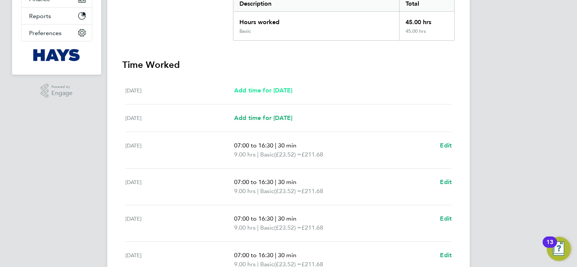
click at [262, 91] on span "Add time for [DATE]" at bounding box center [263, 90] width 58 height 7
select select "30"
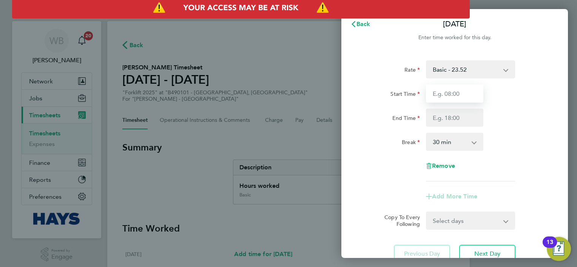
click at [460, 98] on input "Start Time" at bounding box center [454, 94] width 57 height 18
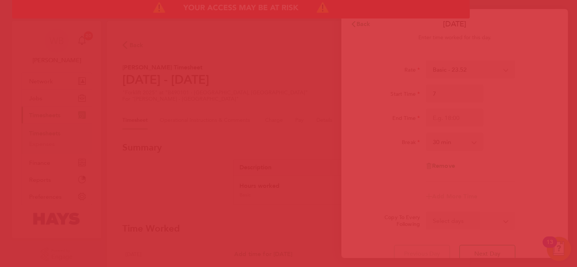
type input "07:00"
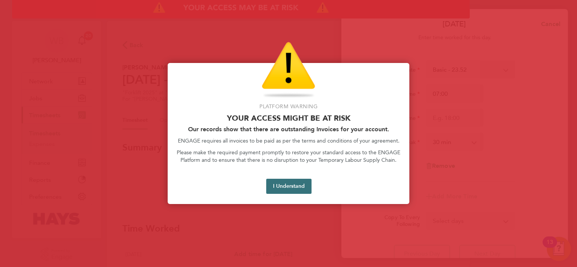
click at [302, 190] on button "I Understand" at bounding box center [288, 186] width 45 height 15
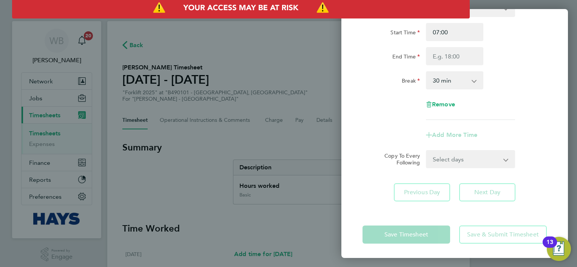
scroll to position [62, 0]
click at [468, 157] on select "Select days Day Weekday (Mon-Fri) [DATE] [DATE] [DATE] [DATE] [DATE] [DATE]" at bounding box center [466, 159] width 79 height 17
click at [508, 122] on app-timesheet-line-form-group "Rate Basic - 23.52 Overtime - 33.98 Start Time 07:00 End Time Break 0 min 15 mi…" at bounding box center [455, 70] width 184 height 145
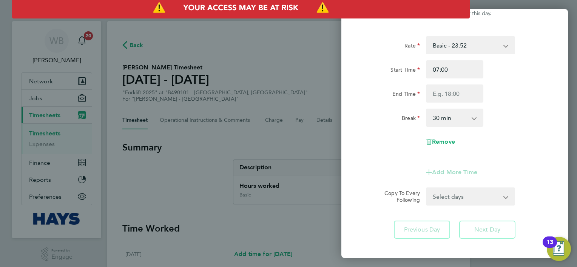
scroll to position [0, 0]
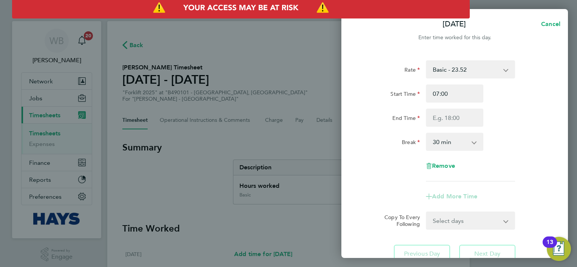
click at [463, 80] on div "Rate Basic - 23.52 Overtime - 33.98 Start Time 07:00 End Time Break 0 min 15 mi…" at bounding box center [455, 120] width 184 height 121
drag, startPoint x: 465, startPoint y: 73, endPoint x: 468, endPoint y: 77, distance: 5.1
click at [465, 73] on select "Basic - 23.52 Overtime - 33.98" at bounding box center [466, 69] width 79 height 17
click at [532, 107] on div "Start Time 07:00 End Time" at bounding box center [455, 106] width 190 height 42
click at [460, 117] on input "End Time" at bounding box center [454, 118] width 57 height 18
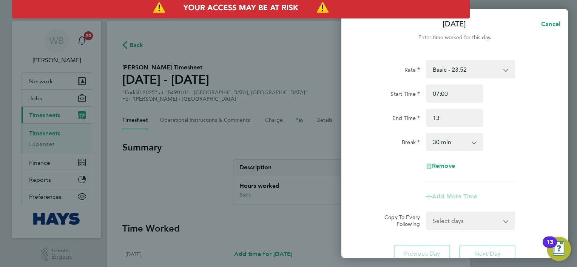
type input "13:00"
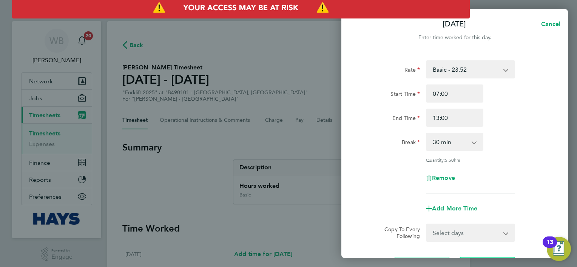
click at [465, 150] on div "0 min 15 min 30 min 45 min 60 min 75 min 90 min" at bounding box center [454, 142] width 57 height 18
click at [462, 144] on select "0 min 15 min 30 min 45 min 60 min 75 min 90 min" at bounding box center [450, 142] width 47 height 17
select select "0"
click at [427, 134] on select "0 min 15 min 30 min 45 min 60 min 75 min 90 min" at bounding box center [450, 142] width 47 height 17
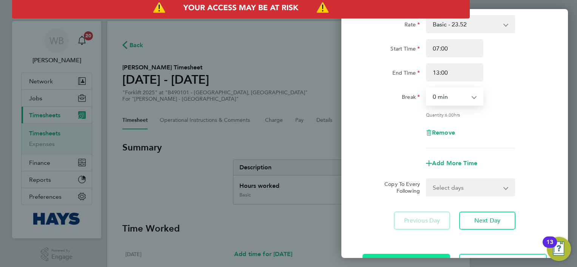
scroll to position [73, 0]
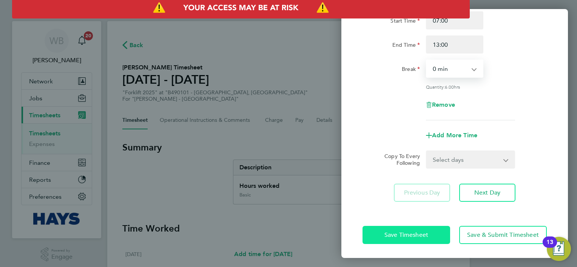
click at [424, 240] on button "Save Timesheet" at bounding box center [407, 235] width 88 height 18
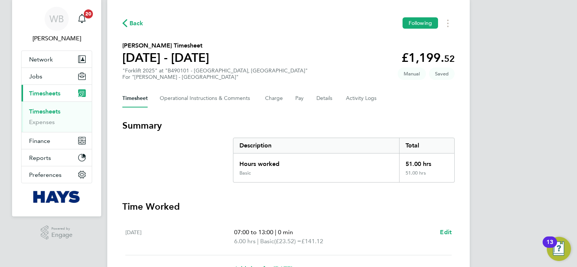
scroll to position [286, 0]
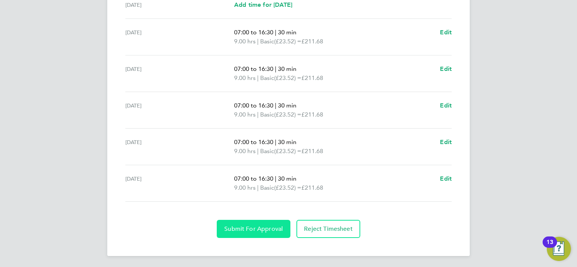
click at [267, 228] on span "Submit For Approval" at bounding box center [253, 229] width 59 height 8
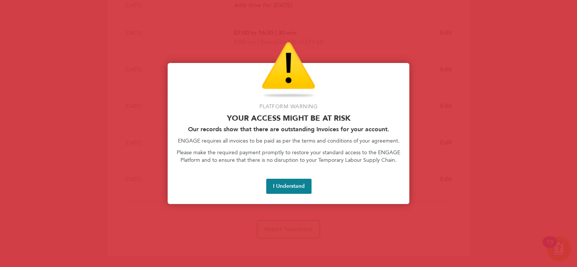
click at [294, 190] on button "I Understand" at bounding box center [288, 186] width 45 height 15
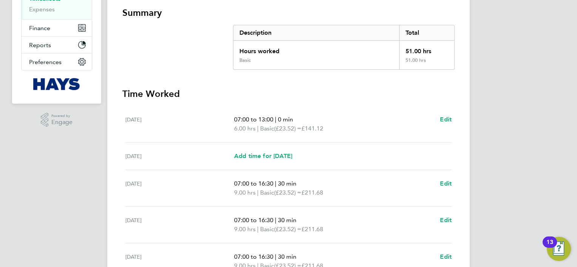
scroll to position [59, 0]
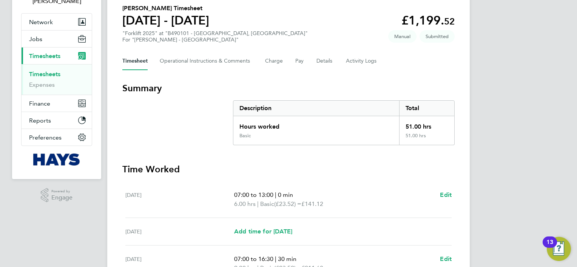
click at [46, 75] on link "Timesheets" at bounding box center [44, 74] width 31 height 7
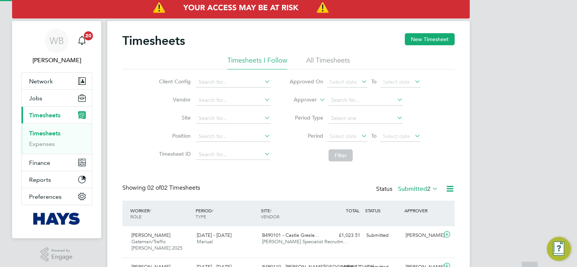
scroll to position [19, 66]
click at [444, 40] on button "New Timesheet" at bounding box center [430, 39] width 50 height 12
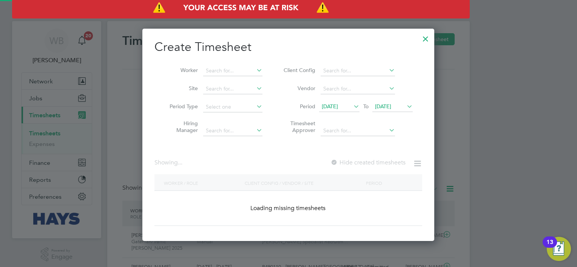
scroll to position [213, 292]
click at [240, 73] on input at bounding box center [232, 71] width 59 height 11
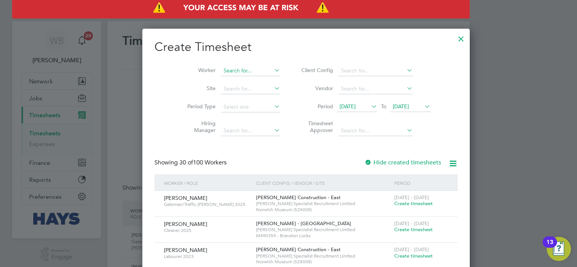
scroll to position [1271, 292]
click at [234, 80] on li "[PERSON_NAME]" at bounding box center [236, 81] width 67 height 10
type input "[PERSON_NAME]"
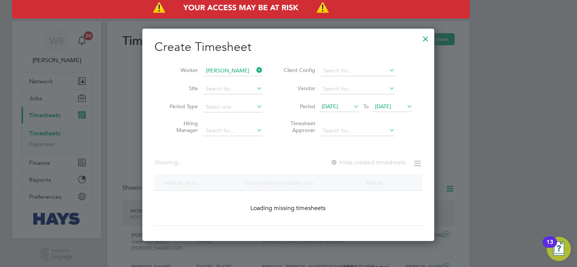
scroll to position [203, 292]
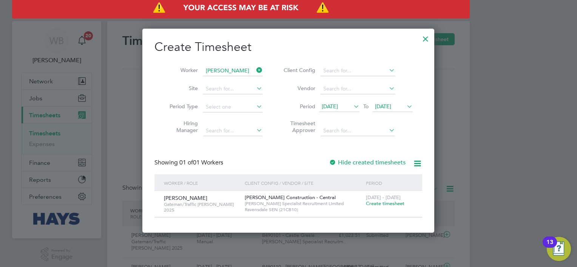
click at [387, 204] on span "Create timesheet" at bounding box center [385, 204] width 39 height 6
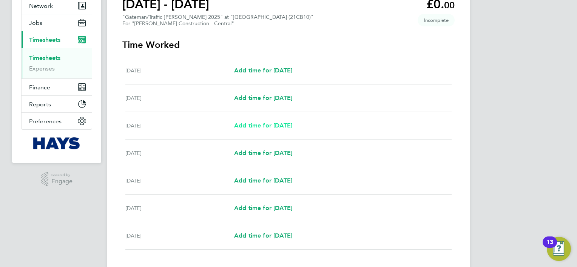
click at [258, 127] on span "Add time for [DATE]" at bounding box center [263, 125] width 58 height 7
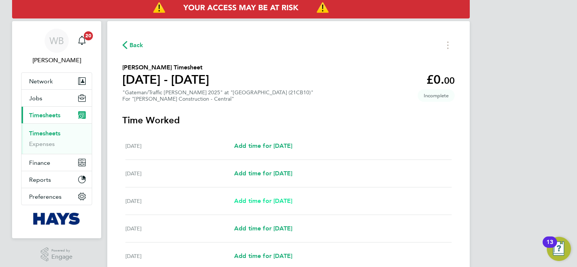
select select "30"
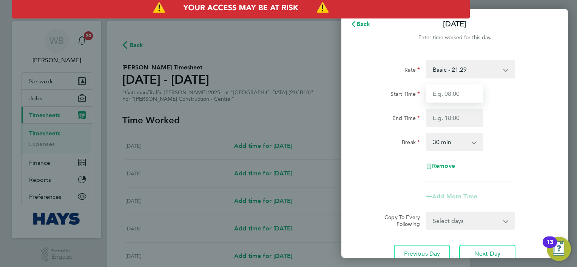
click at [471, 92] on input "Start Time" at bounding box center [454, 94] width 57 height 18
type input "07:00"
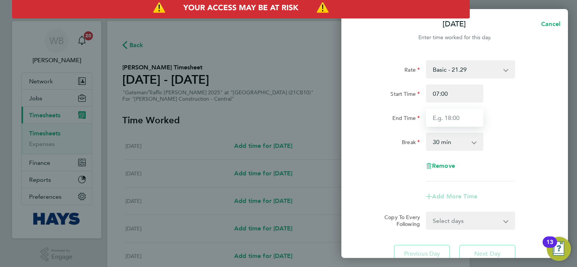
click at [469, 114] on input "End Time" at bounding box center [454, 118] width 57 height 18
type input "17:00"
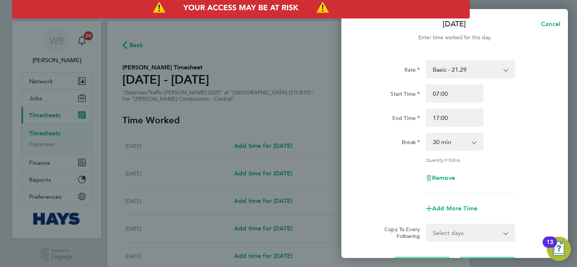
click at [532, 128] on div "Rate Basic - 21.29 Weekday OT 45h+ - 31.01 Sat first 4h - 31.01 Sat after 4h - …" at bounding box center [455, 126] width 184 height 133
click at [472, 147] on select "0 min 15 min 30 min 45 min 60 min 75 min 90 min" at bounding box center [450, 142] width 47 height 17
click at [427, 134] on select "0 min 15 min 30 min 45 min 60 min 75 min 90 min" at bounding box center [450, 142] width 47 height 17
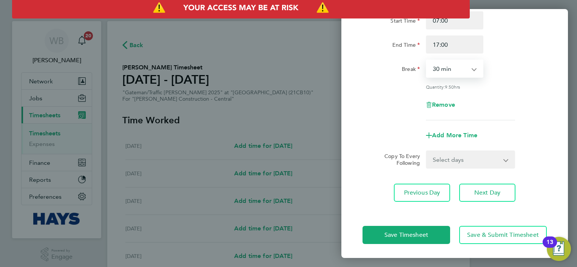
drag, startPoint x: 447, startPoint y: 164, endPoint x: 449, endPoint y: 168, distance: 4.1
click at [447, 164] on select "Select days Day [DATE] [DATE] [DATE] [DATE]" at bounding box center [466, 159] width 79 height 17
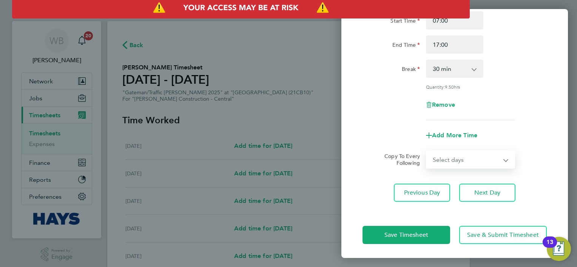
select select "DAY"
click at [427, 151] on select "Select days Day [DATE] [DATE] [DATE] [DATE]" at bounding box center [466, 159] width 79 height 17
select select "[DATE]"
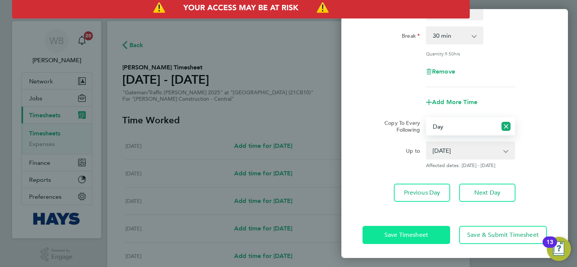
click at [418, 233] on span "Save Timesheet" at bounding box center [406, 236] width 44 height 8
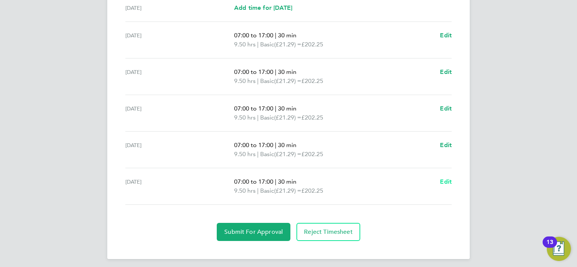
click at [446, 178] on span "Edit" at bounding box center [446, 181] width 12 height 7
select select "30"
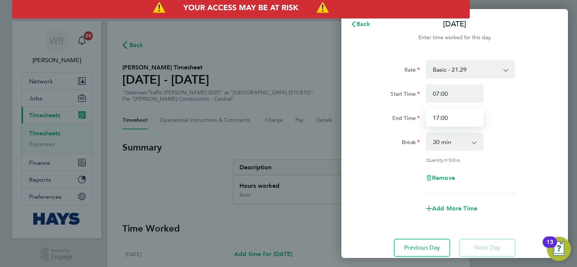
drag, startPoint x: 460, startPoint y: 116, endPoint x: 418, endPoint y: 119, distance: 41.7
click at [418, 119] on div "End Time 17:00" at bounding box center [455, 118] width 190 height 18
type input "14:30"
click at [523, 165] on div "Rate Basic - 21.29 Weekday OT 45h+ - 31.01 Sat first 4h - 31.01 Sat after 4h - …" at bounding box center [455, 126] width 184 height 133
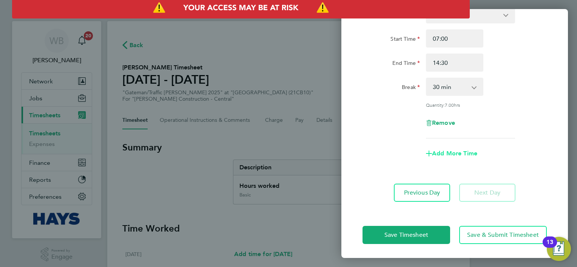
click at [475, 152] on span "Add More Time" at bounding box center [454, 153] width 45 height 7
select select "null"
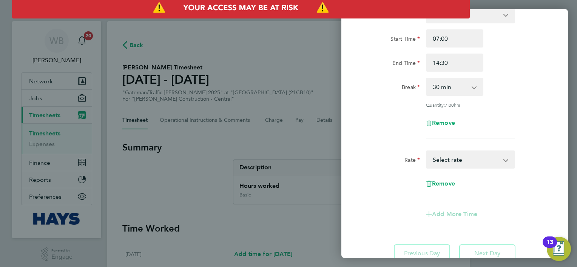
click at [467, 159] on select "Basic - 21.29 Weekday OT 45h+ - 31.01 Sat first 4h - 31.01 Sat after 4h - 40.48…" at bounding box center [466, 159] width 79 height 17
select select "30"
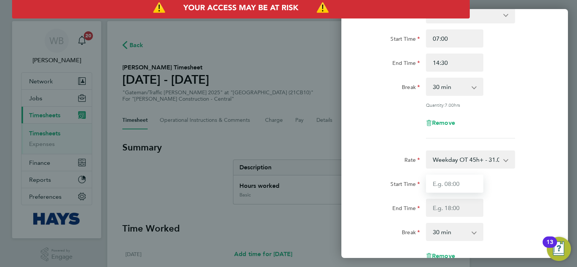
click at [449, 183] on input "Start Time" at bounding box center [454, 184] width 57 height 18
type input "14:30"
click at [501, 197] on div "Start Time 14:30 End Time" at bounding box center [455, 196] width 190 height 42
click at [465, 208] on input "End Time" at bounding box center [454, 208] width 57 height 18
type input "18:00"
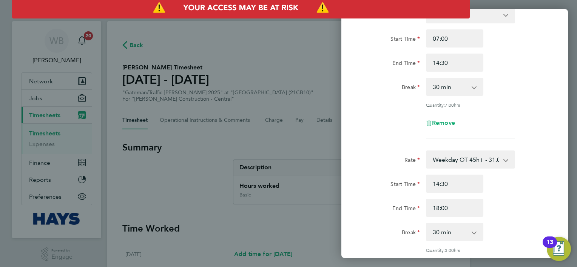
click at [530, 212] on div "End Time 18:00" at bounding box center [455, 208] width 190 height 18
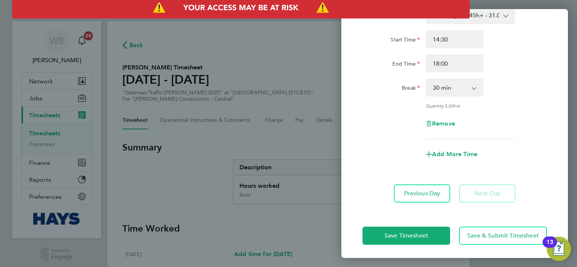
drag, startPoint x: 464, startPoint y: 90, endPoint x: 463, endPoint y: 94, distance: 5.1
click at [464, 90] on select "0 min 15 min 30 min 45 min 60 min 75 min 90 min" at bounding box center [450, 87] width 47 height 17
select select "0"
click at [427, 79] on select "0 min 15 min 30 min 45 min 60 min 75 min 90 min" at bounding box center [450, 87] width 47 height 17
click at [428, 232] on span "Save Timesheet" at bounding box center [406, 236] width 44 height 8
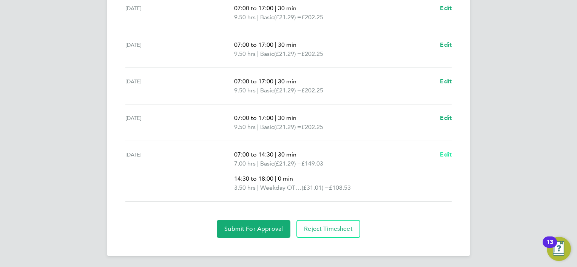
click at [441, 156] on span "Edit" at bounding box center [446, 154] width 12 height 7
select select "30"
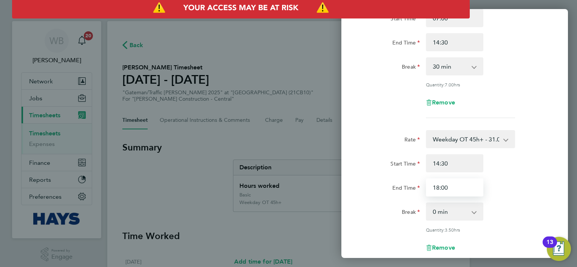
click at [459, 190] on input "18:00" at bounding box center [454, 188] width 57 height 18
type input "18:30"
click at [551, 207] on div "Rate Basic - 21.29 Weekday OT 45h+ - 31.01 Sat first 4h - 31.01 Sat after 4h - …" at bounding box center [454, 156] width 227 height 360
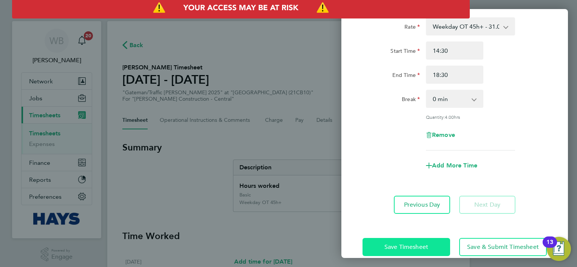
scroll to position [189, 0]
click at [405, 238] on button "Save Timesheet" at bounding box center [407, 247] width 88 height 18
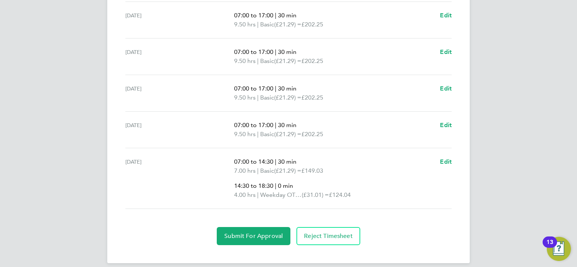
scroll to position [302, 0]
click at [238, 234] on span "Submit For Approval" at bounding box center [253, 236] width 59 height 8
